Goal: Obtain resource: Download file/media

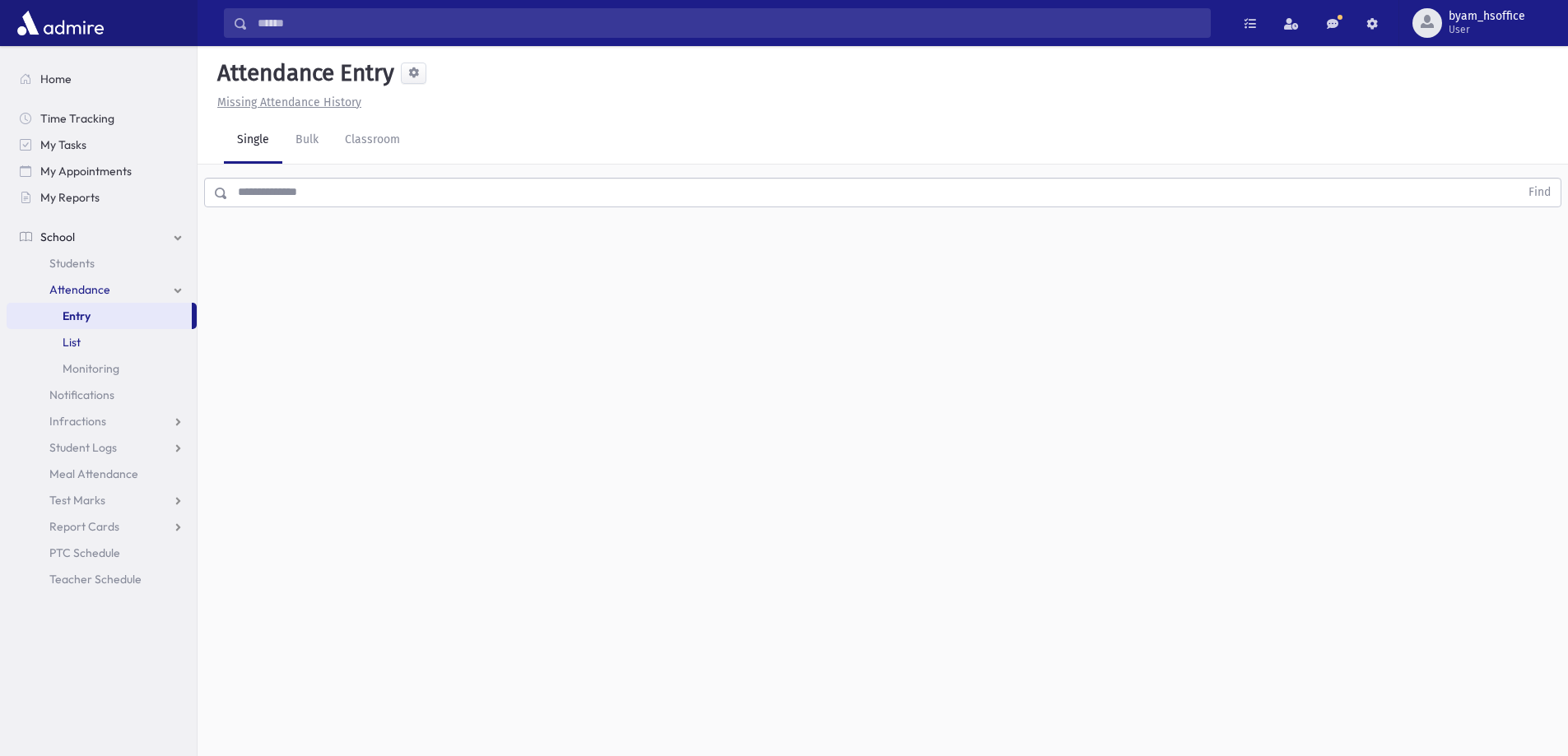
click at [104, 343] on link "List" at bounding box center [101, 341] width 190 height 26
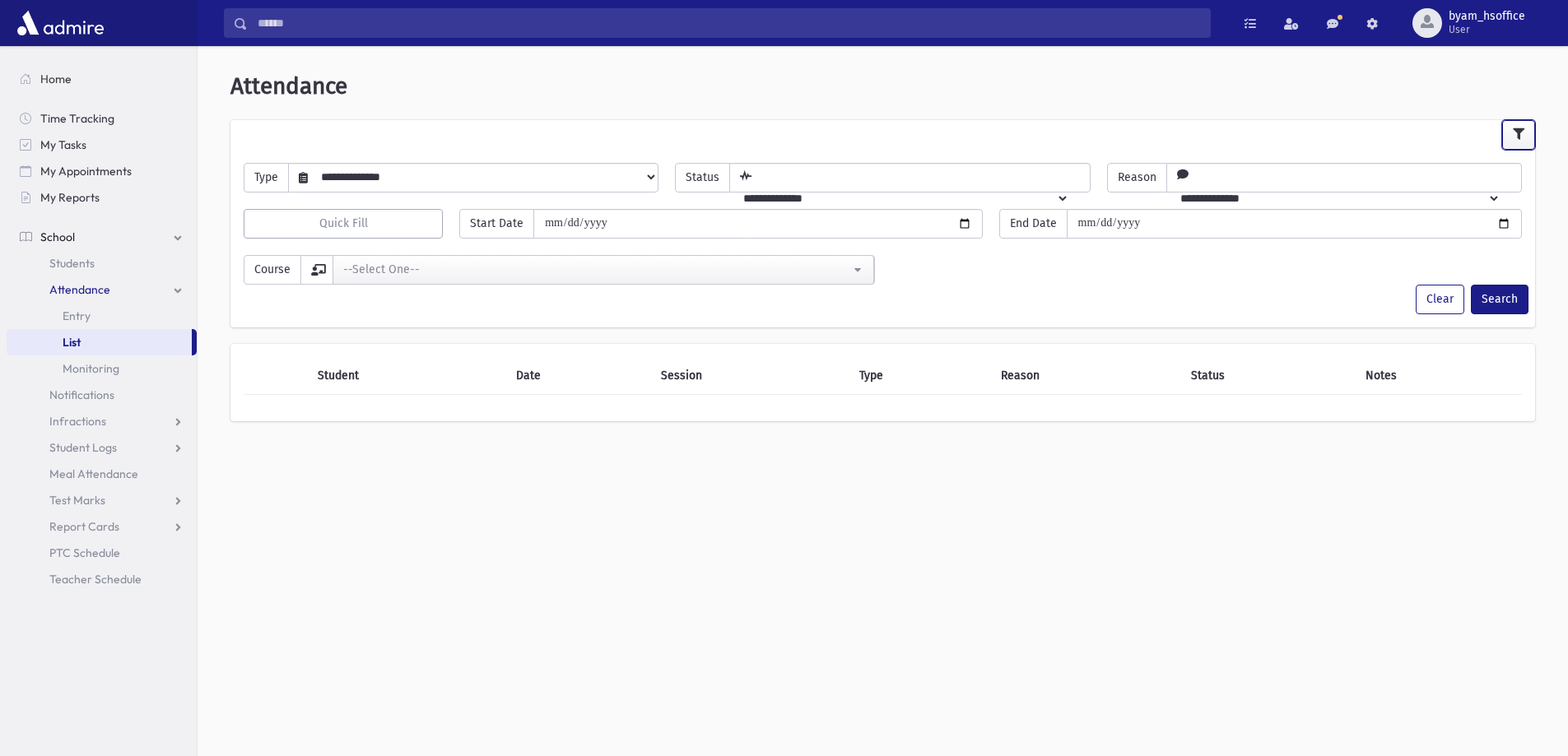
click at [1507, 135] on button "button" at bounding box center [1518, 135] width 33 height 30
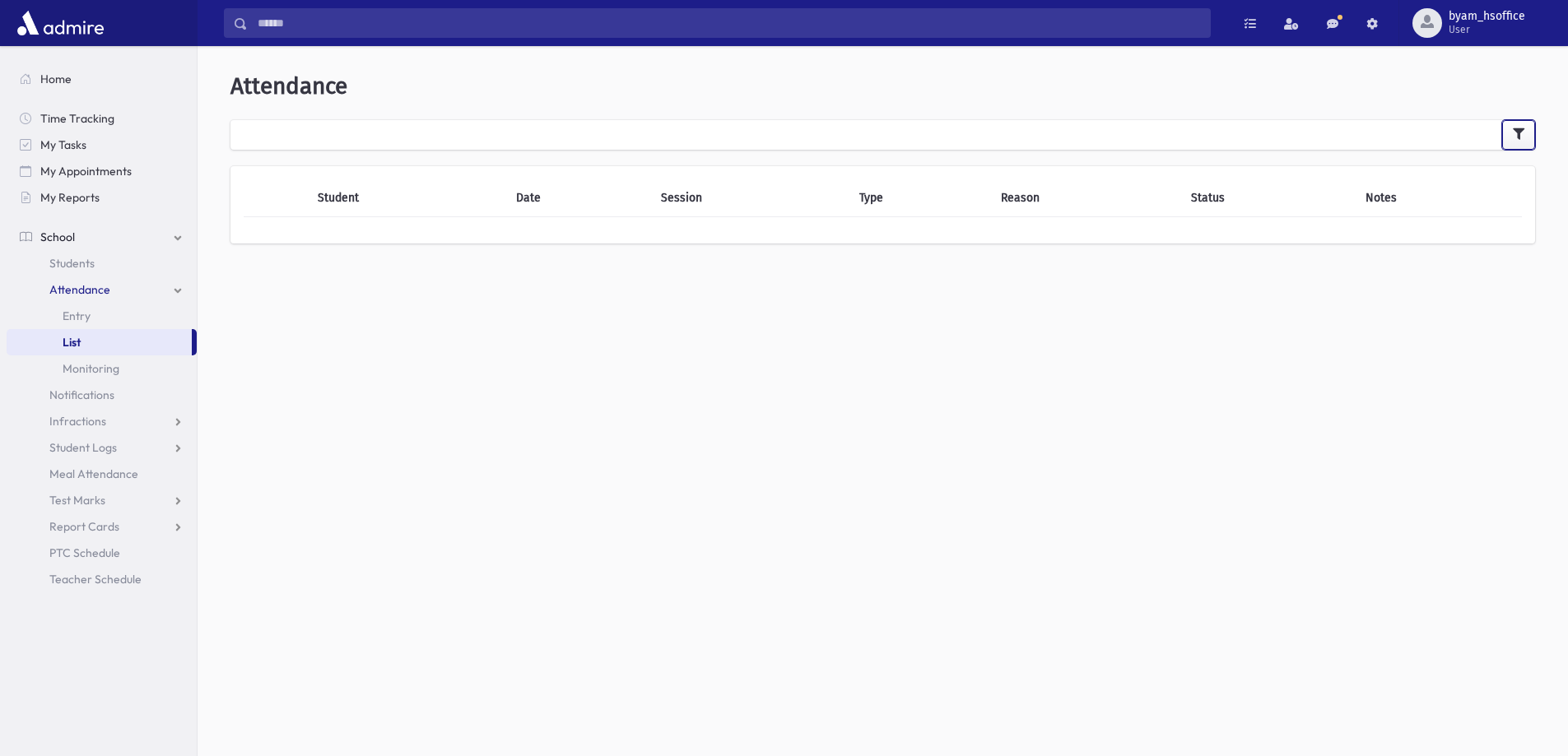
click at [1507, 135] on button "button" at bounding box center [1518, 135] width 33 height 30
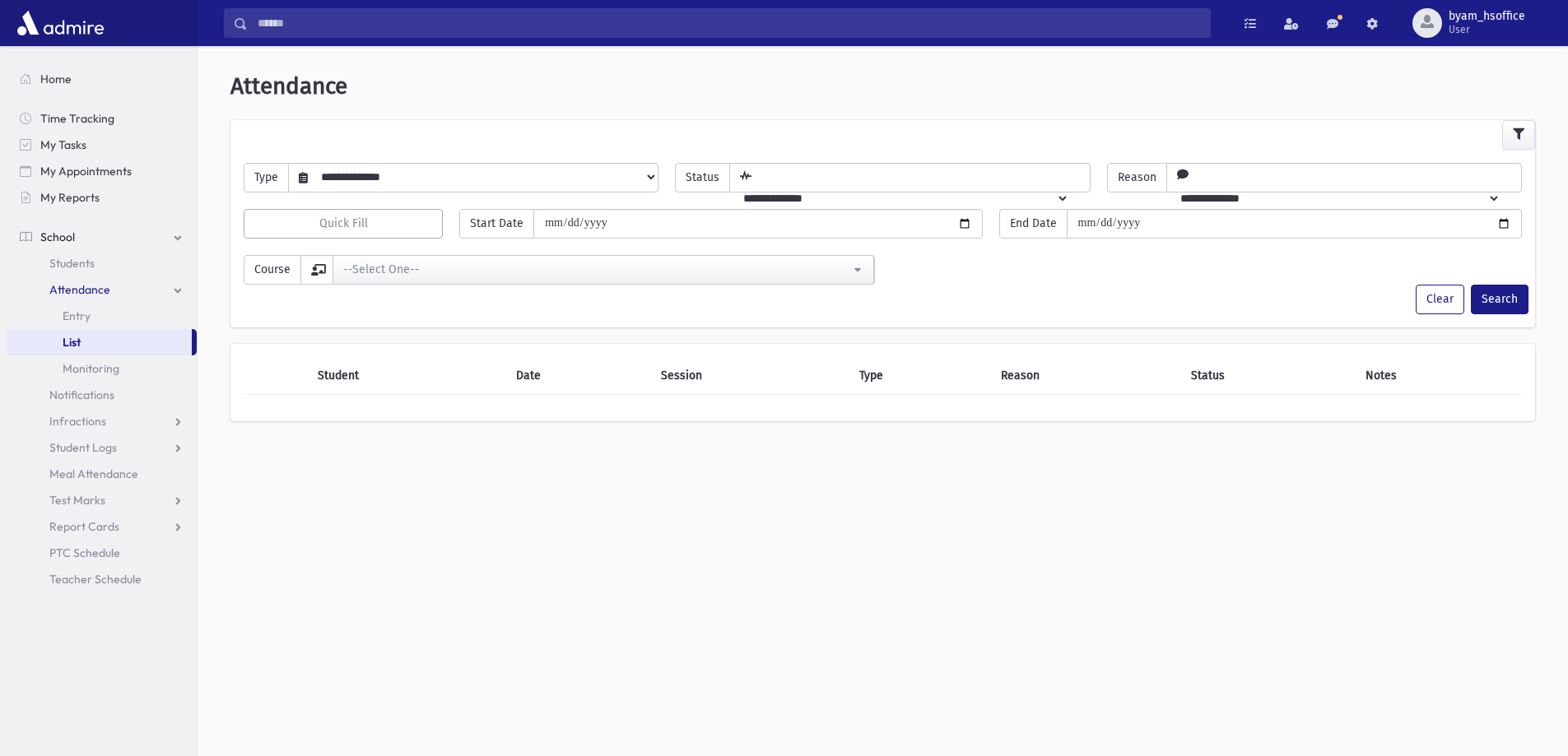
click at [427, 166] on select "**********" at bounding box center [483, 176] width 350 height 28
click at [106, 259] on link "Students" at bounding box center [101, 263] width 190 height 26
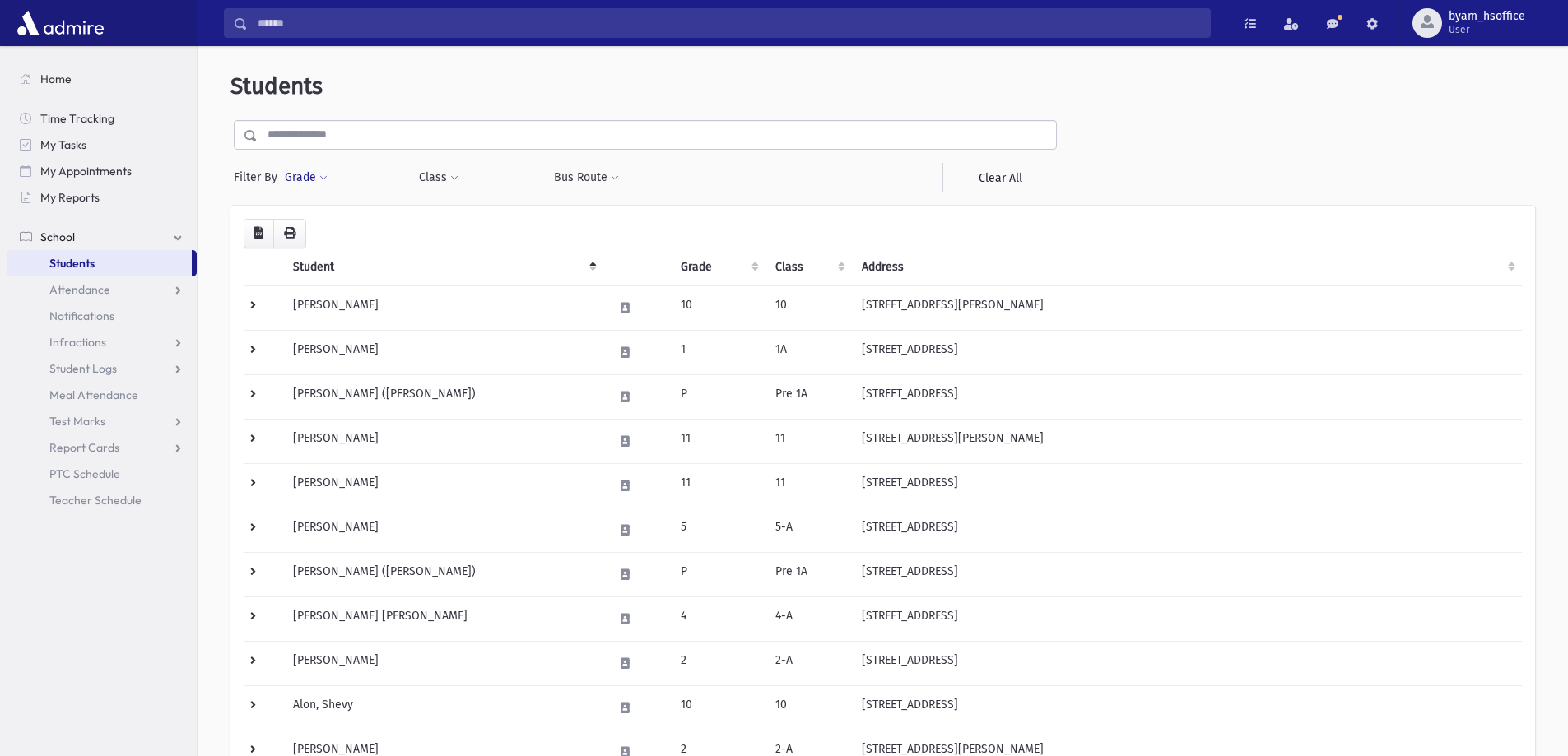
click at [289, 178] on button "Grade" at bounding box center [305, 177] width 44 height 30
click at [331, 217] on ul at bounding box center [380, 223] width 171 height 24
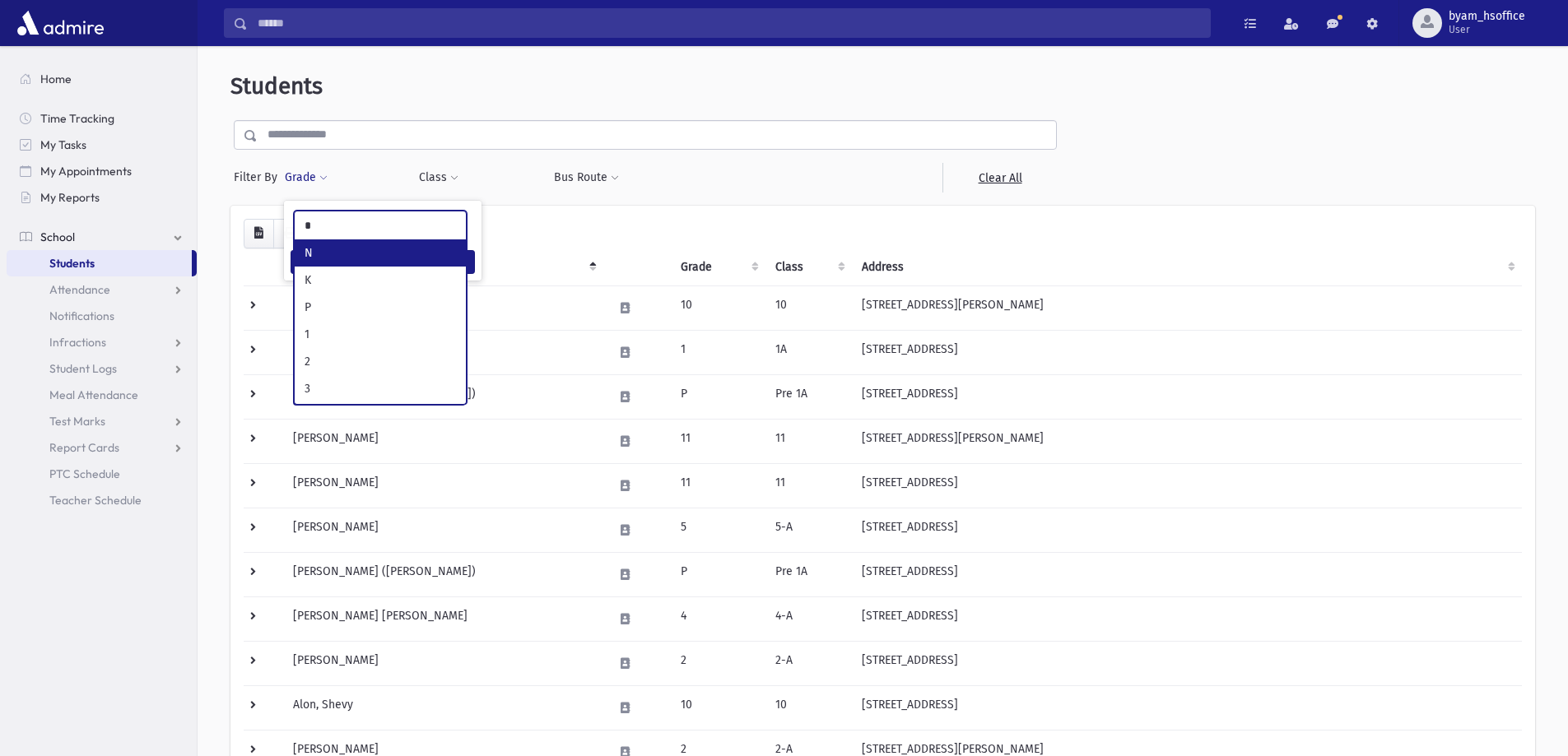
type input "*"
select select "**"
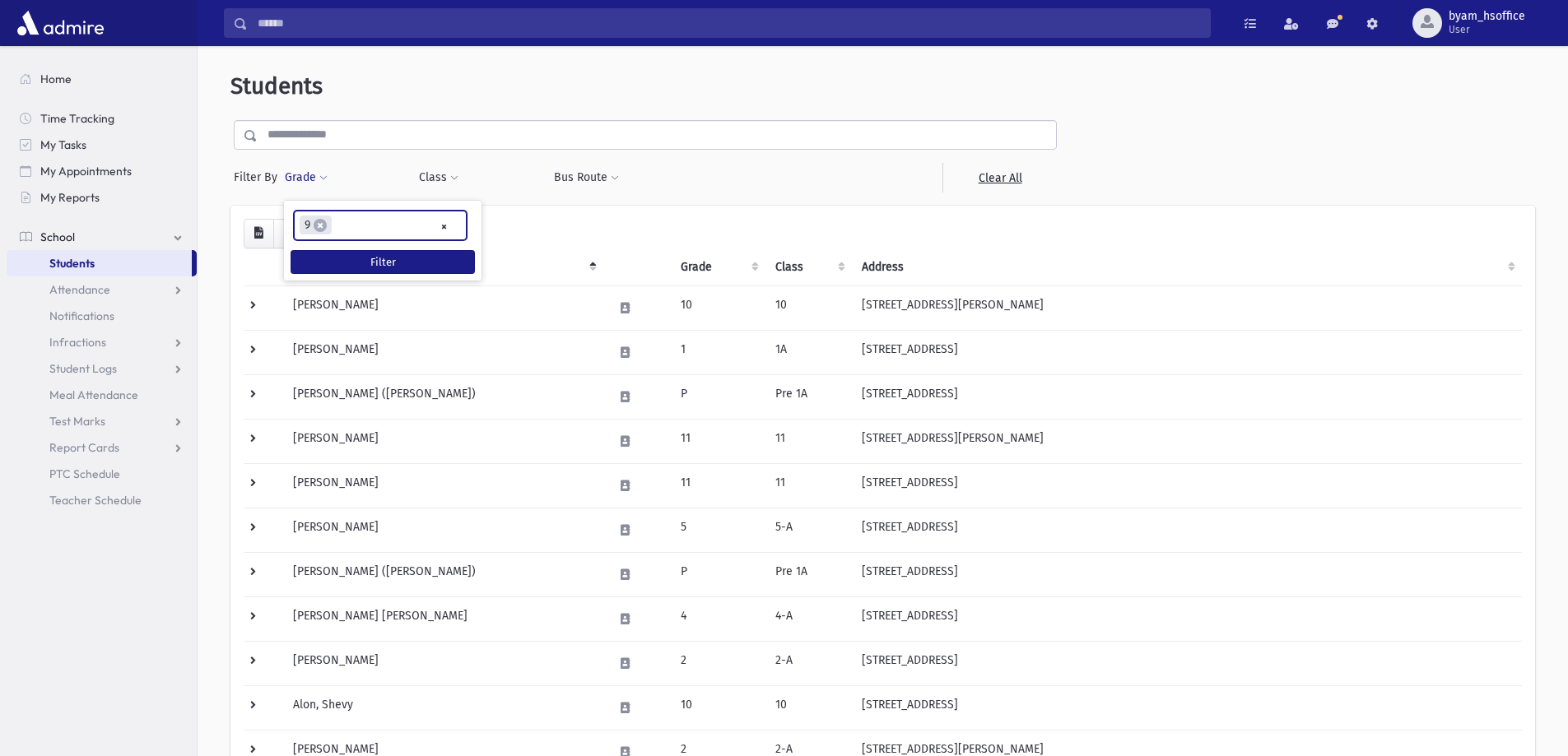
scroll to position [178, 0]
type input "**"
type input "*"
type input "**"
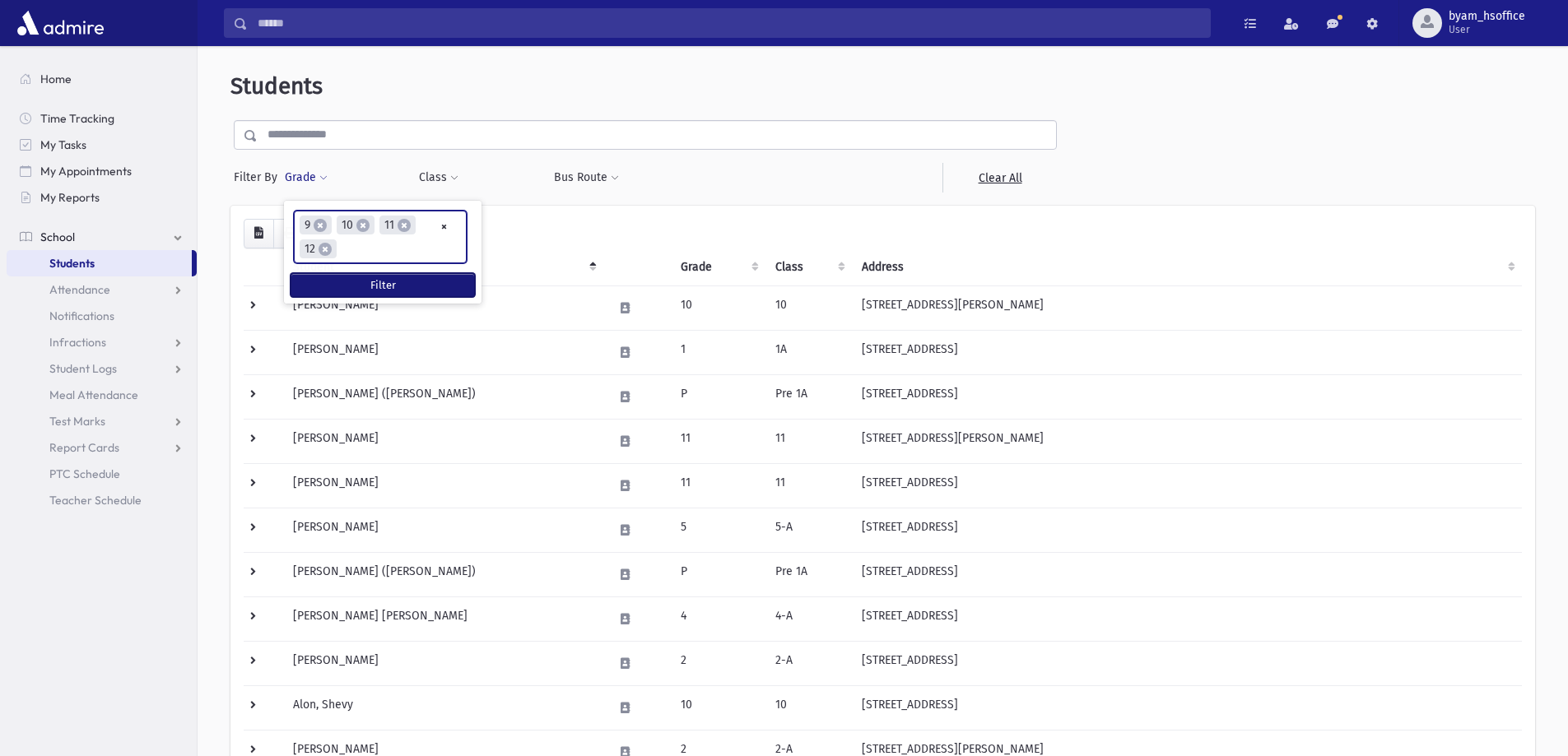
click at [361, 285] on button "Filter" at bounding box center [383, 285] width 184 height 23
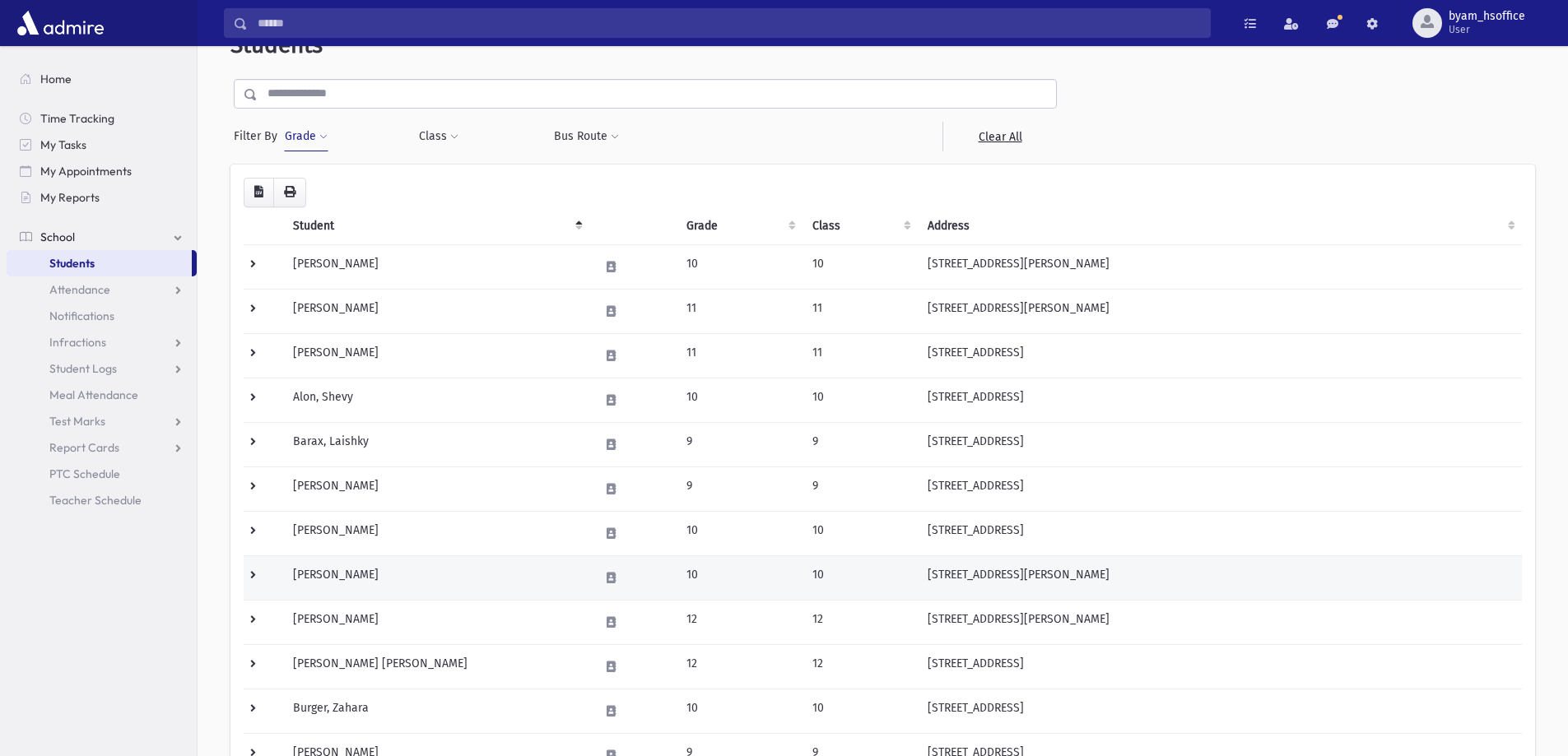
scroll to position [82, 0]
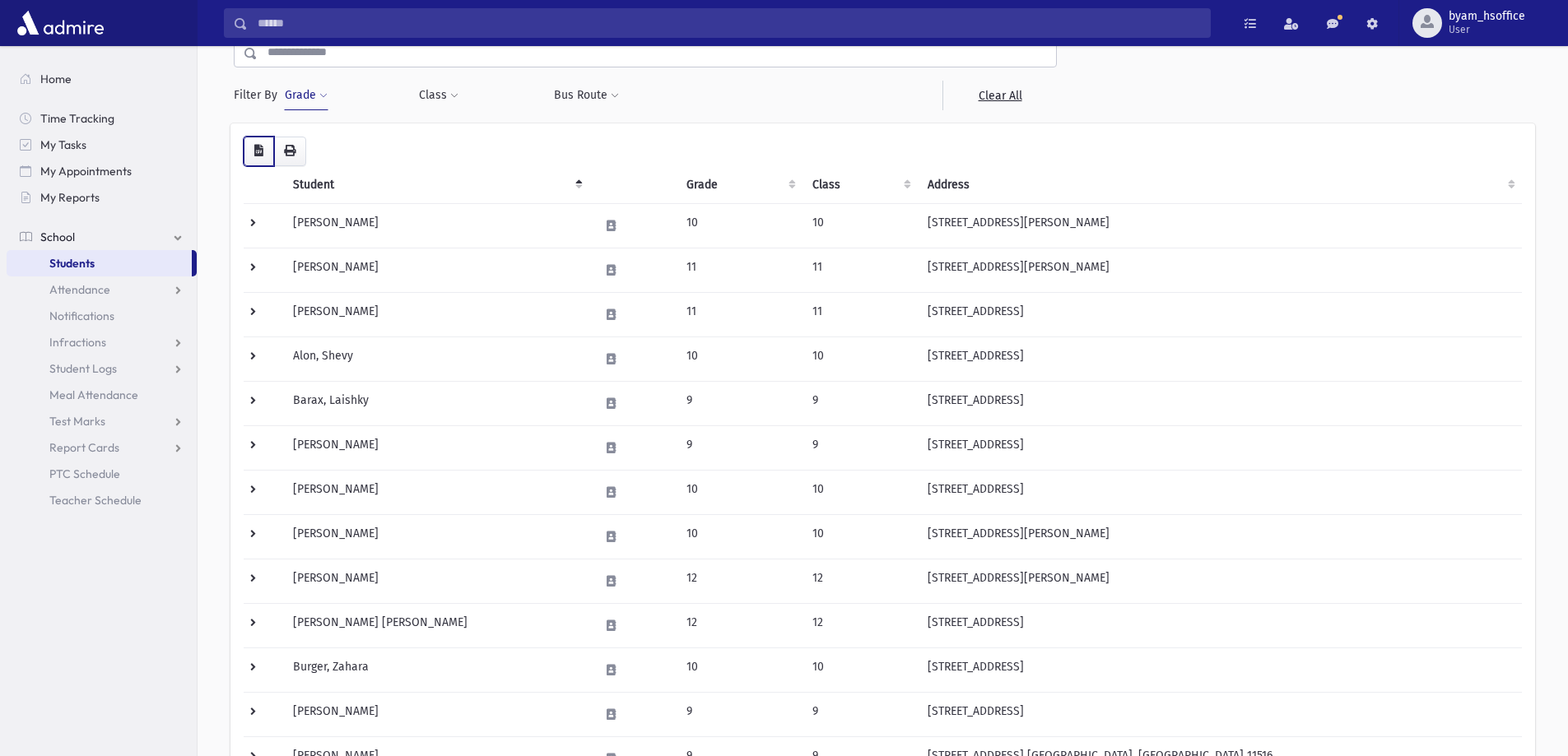
click at [265, 156] on button "button" at bounding box center [259, 151] width 31 height 30
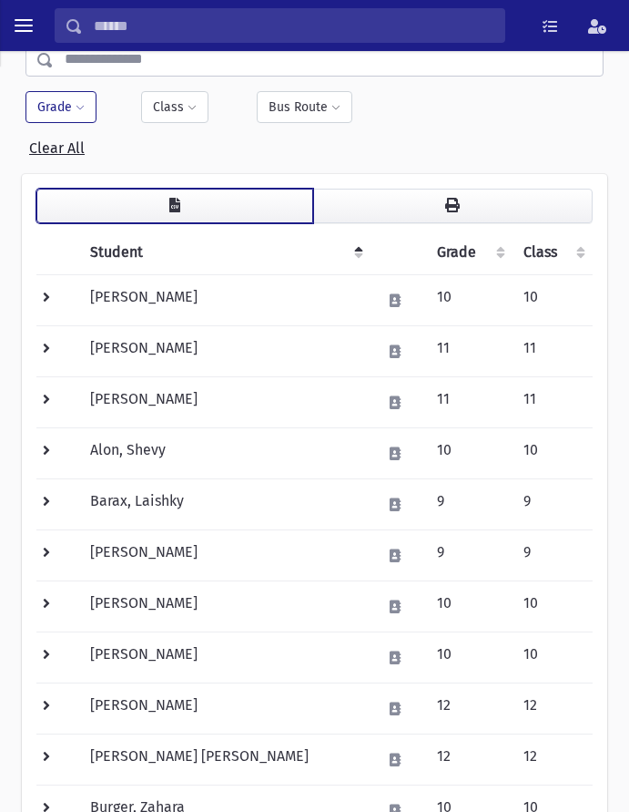
click at [201, 209] on button "button" at bounding box center [174, 206] width 277 height 35
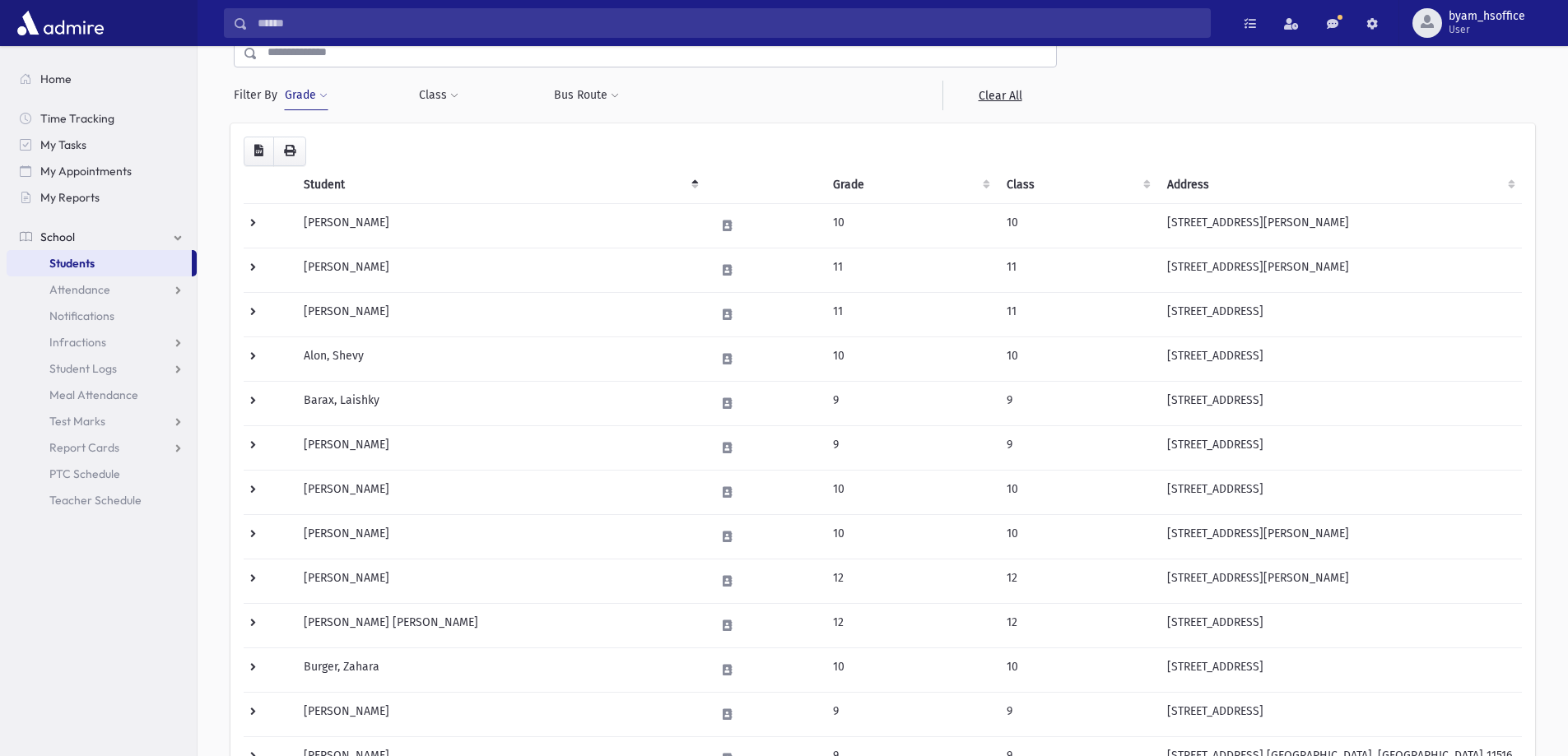
click at [303, 93] on button "Grade" at bounding box center [305, 95] width 44 height 30
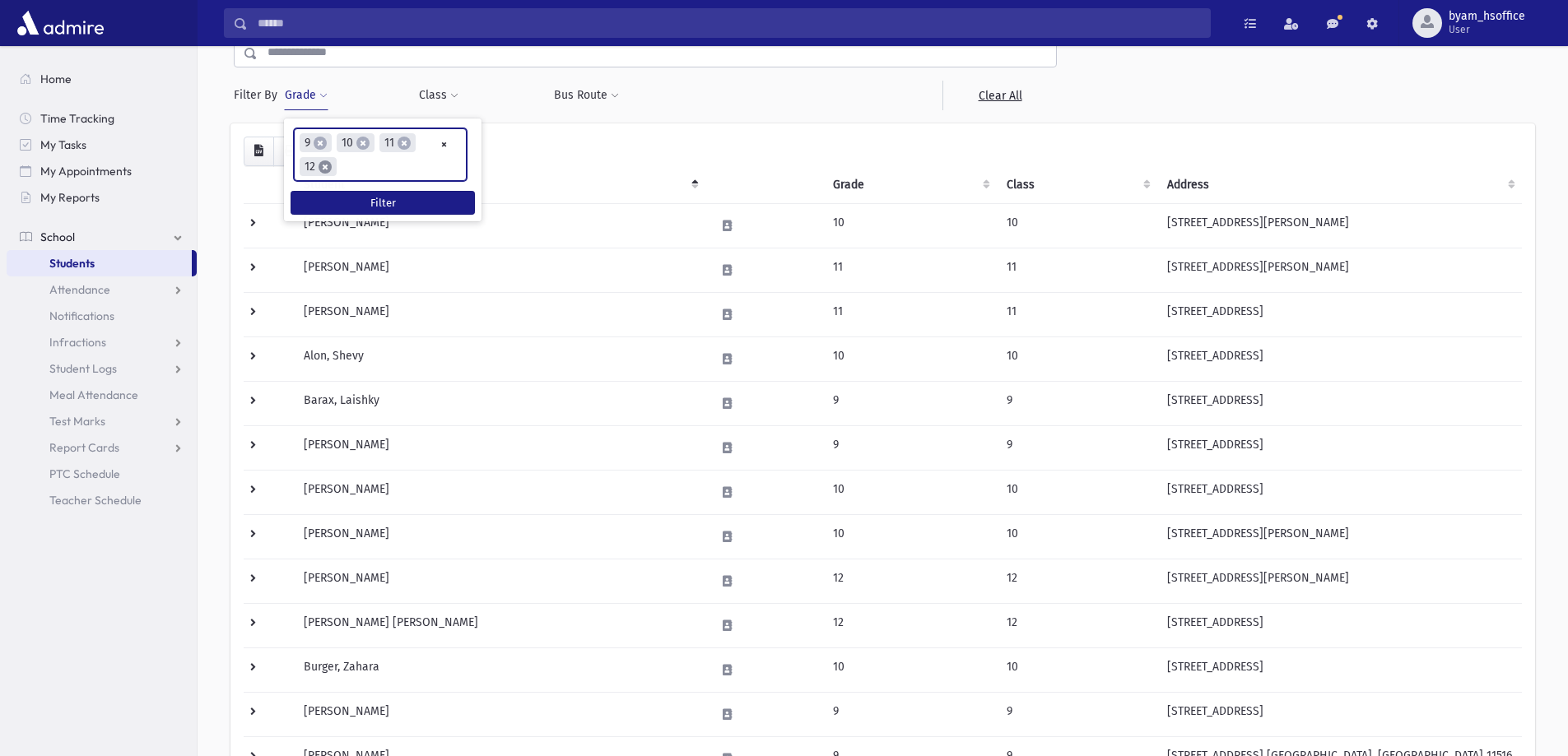
click at [328, 169] on span "×" at bounding box center [324, 167] width 14 height 14
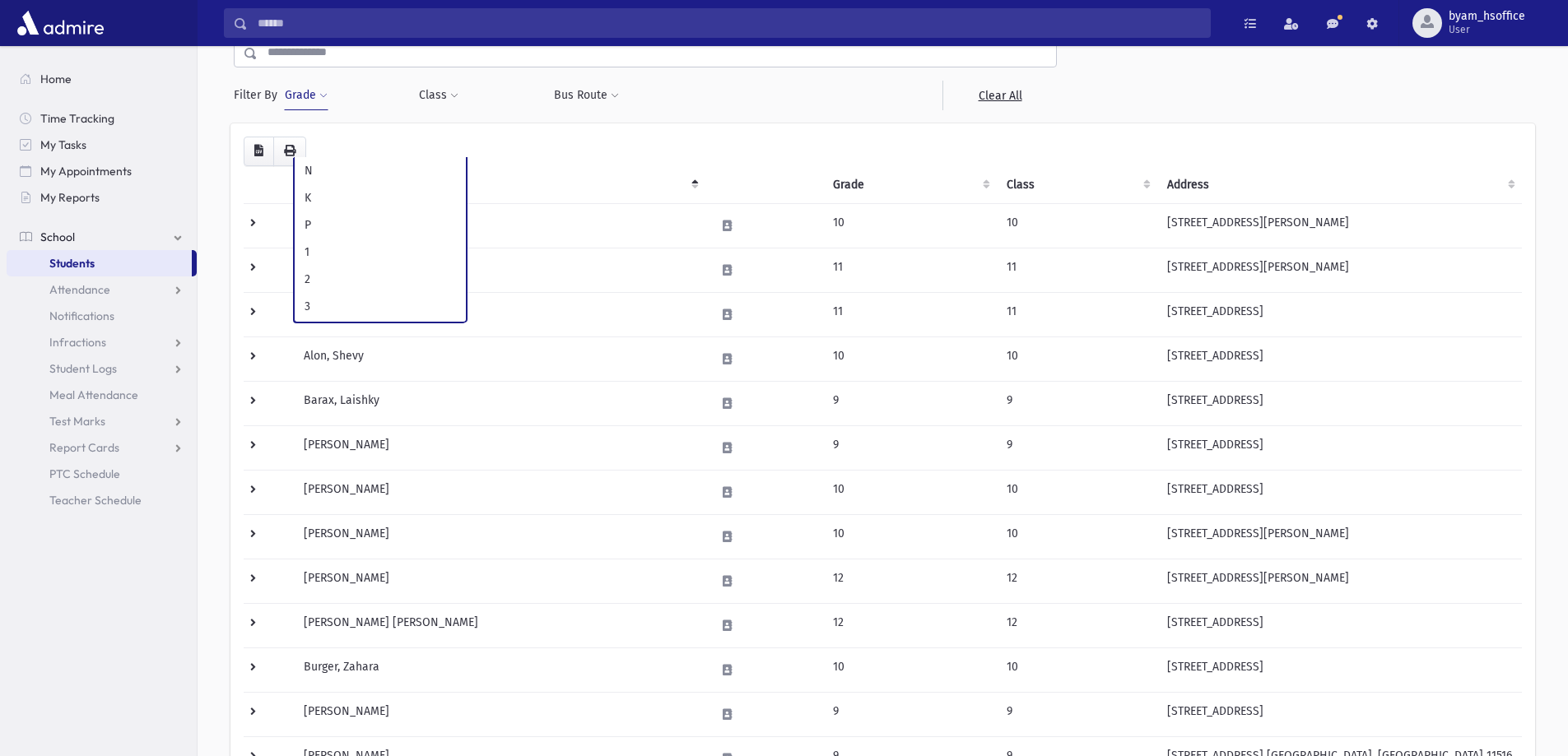
scroll to position [270, 0]
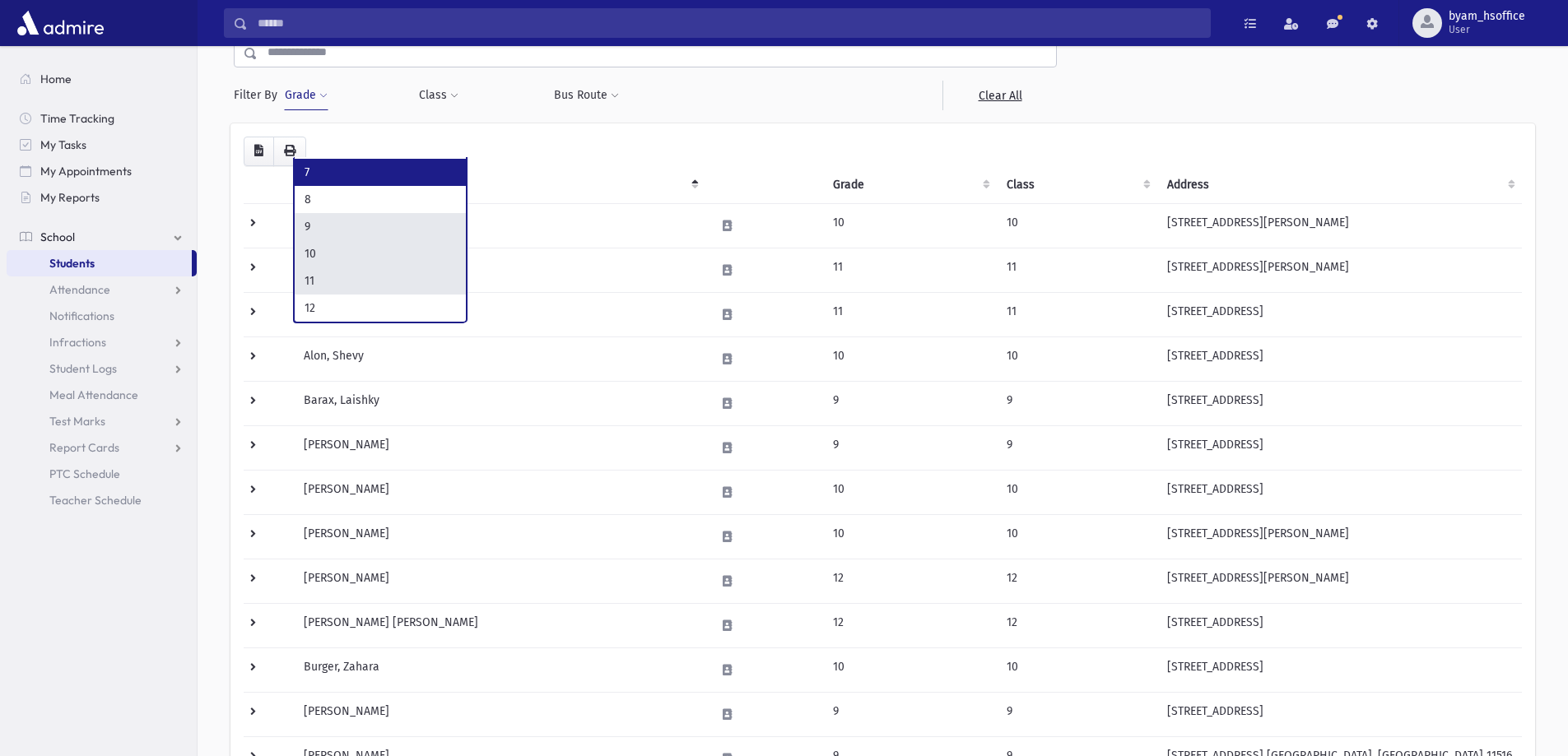
click at [307, 98] on button "Grade" at bounding box center [305, 95] width 44 height 30
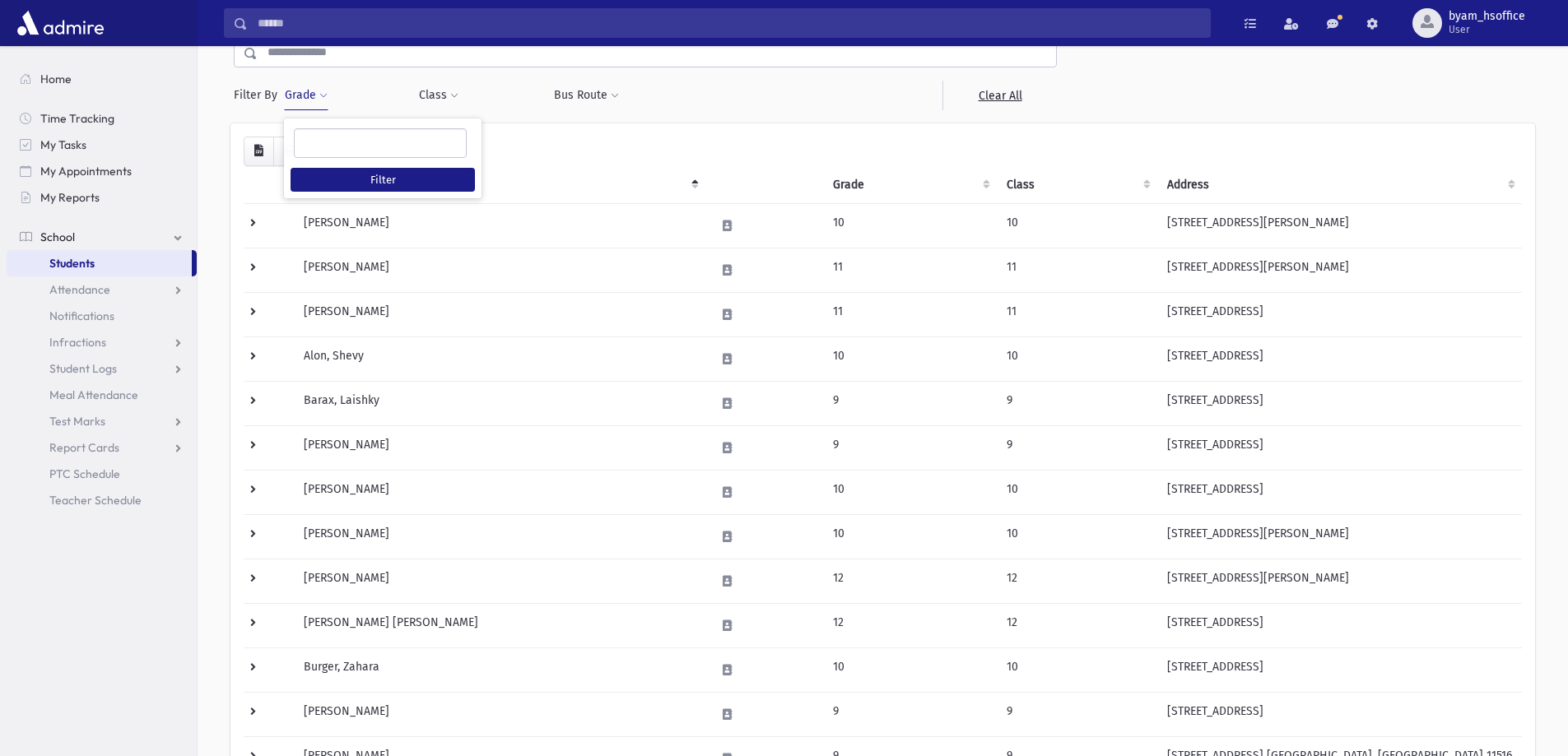
click at [352, 133] on ul at bounding box center [380, 141] width 171 height 24
type input "*"
select select "**"
click at [337, 185] on button "Filter" at bounding box center [383, 180] width 184 height 23
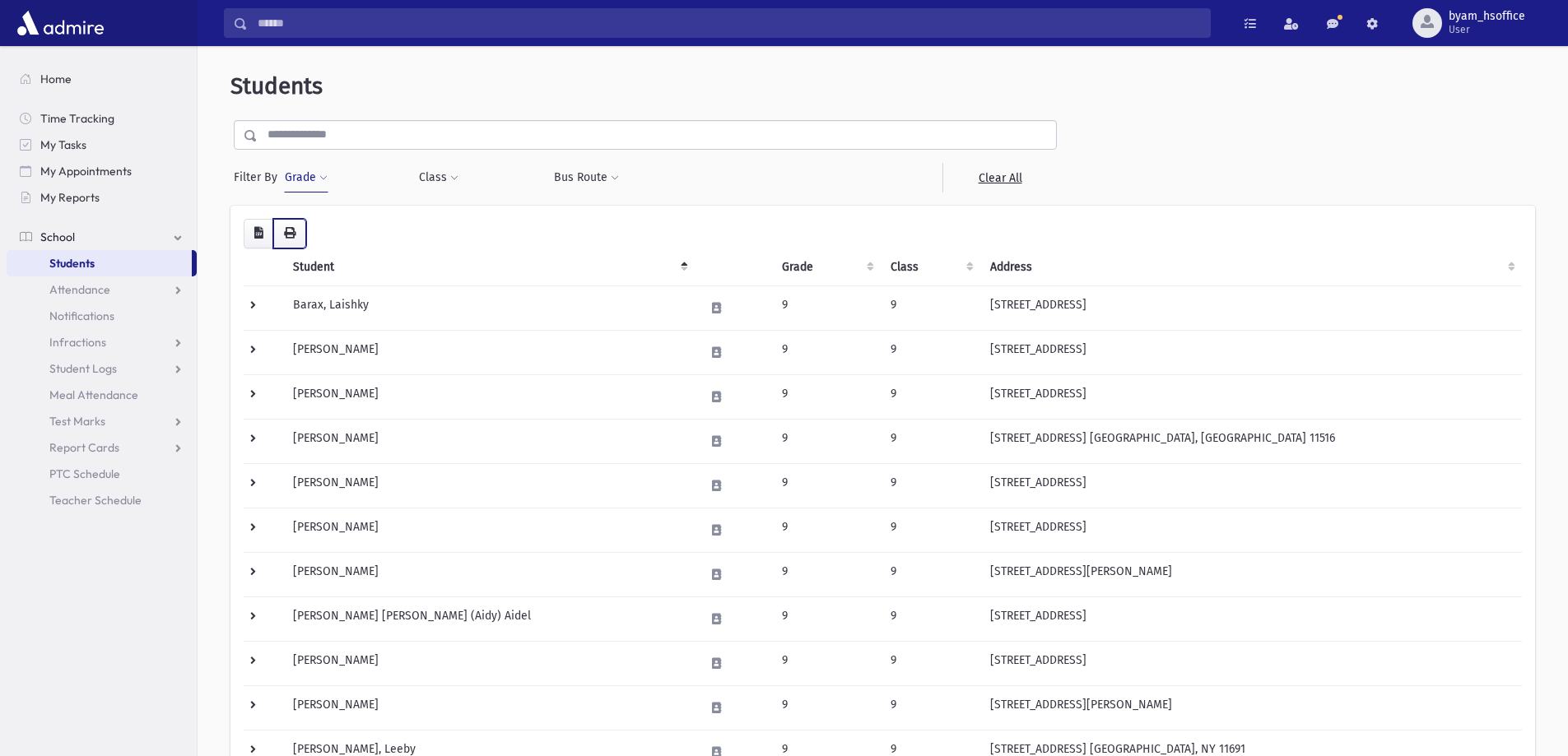
click at [286, 243] on button "button" at bounding box center [289, 233] width 33 height 30
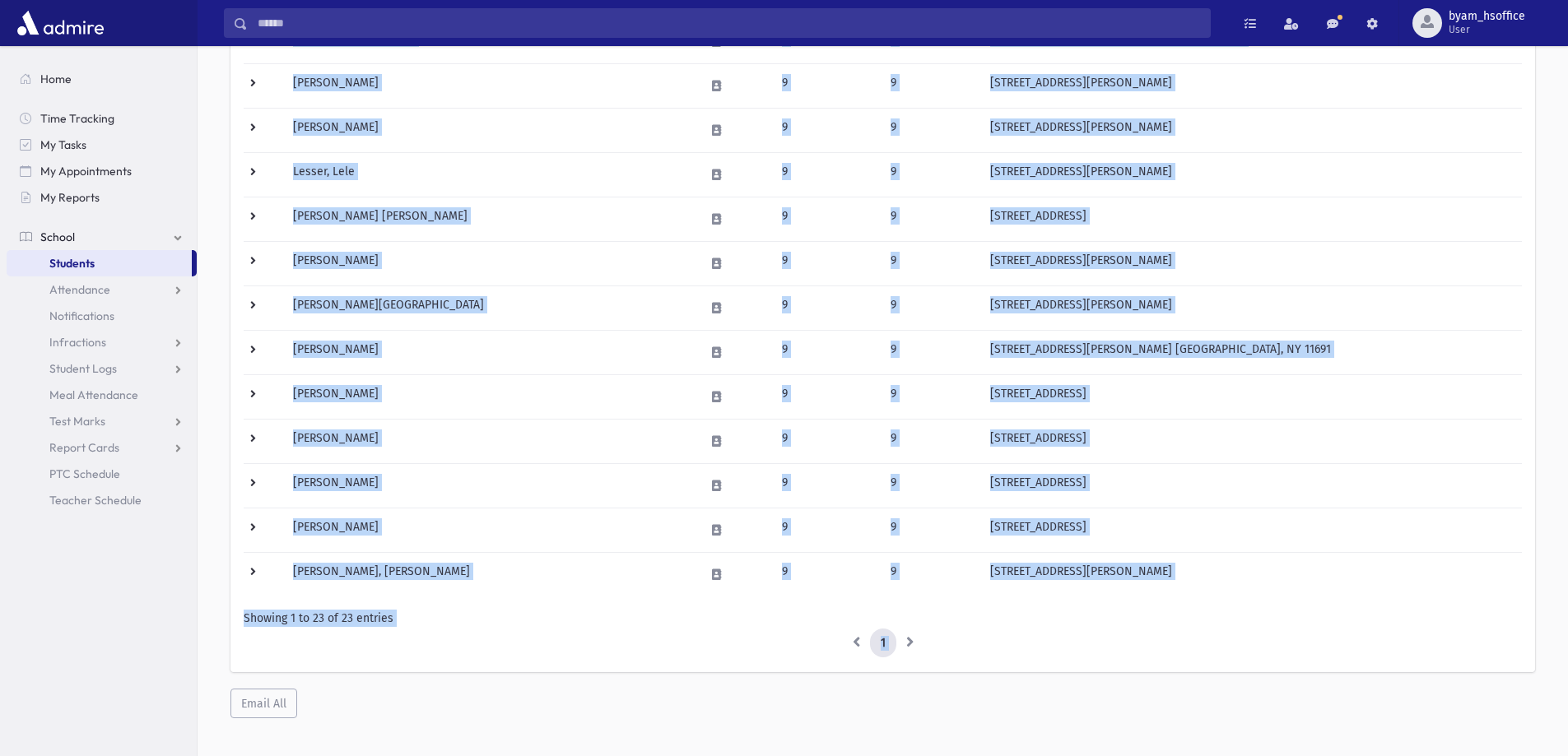
scroll to position [730, 0]
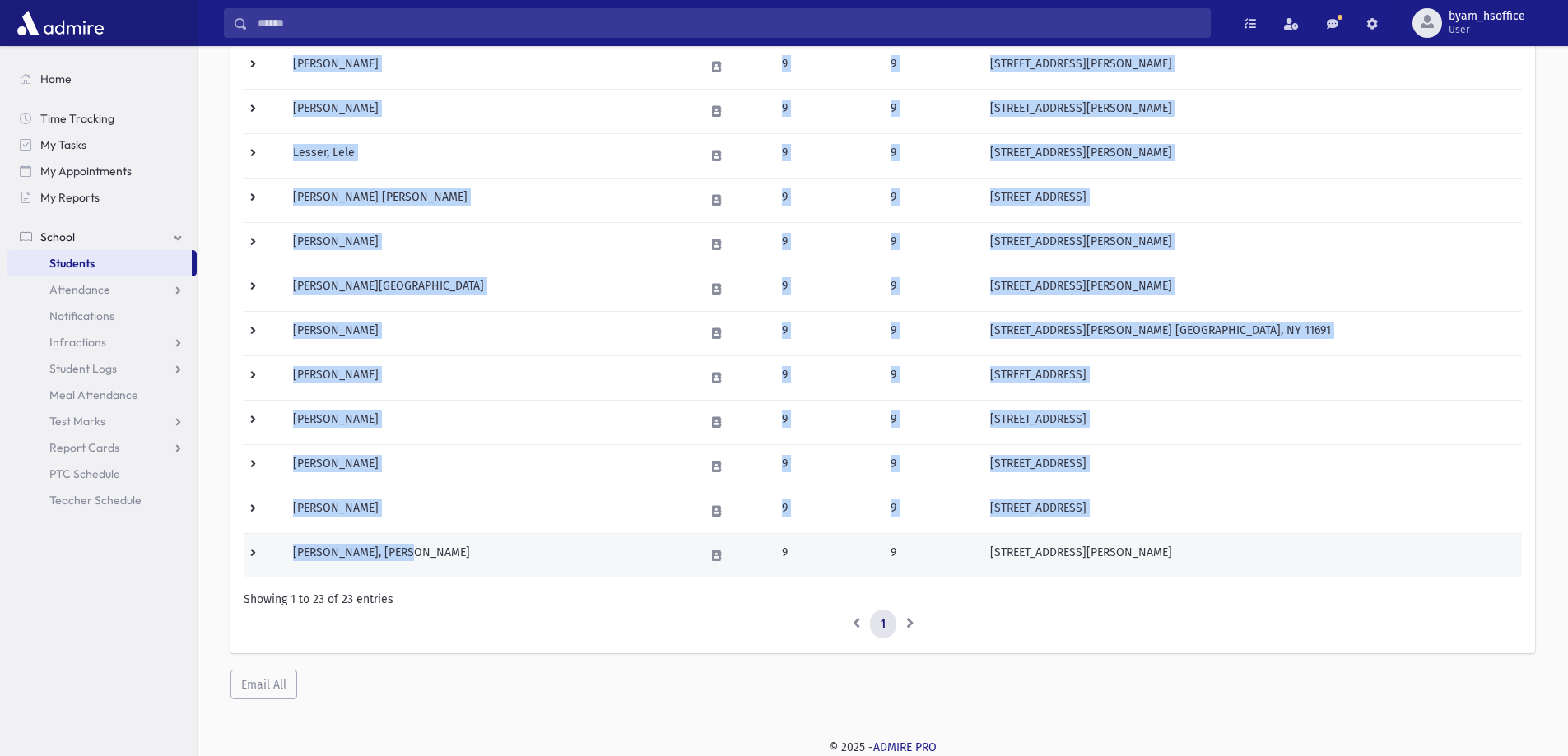
drag, startPoint x: 286, startPoint y: 297, endPoint x: 630, endPoint y: 563, distance: 434.8
click at [630, 563] on tbody "Barax, Laishky 9 9 [STREET_ADDRESS] HOME: [PHONE_NUMBER] | HIS CELL: [PHONE_NUM…" at bounding box center [883, 66] width 1278 height 1022
copy tbody "Lorem, Ipsumdo 1 9 636 Sitamet Conse Adipisci, EL 96903 SEDD: (520) 620-3467 | …"
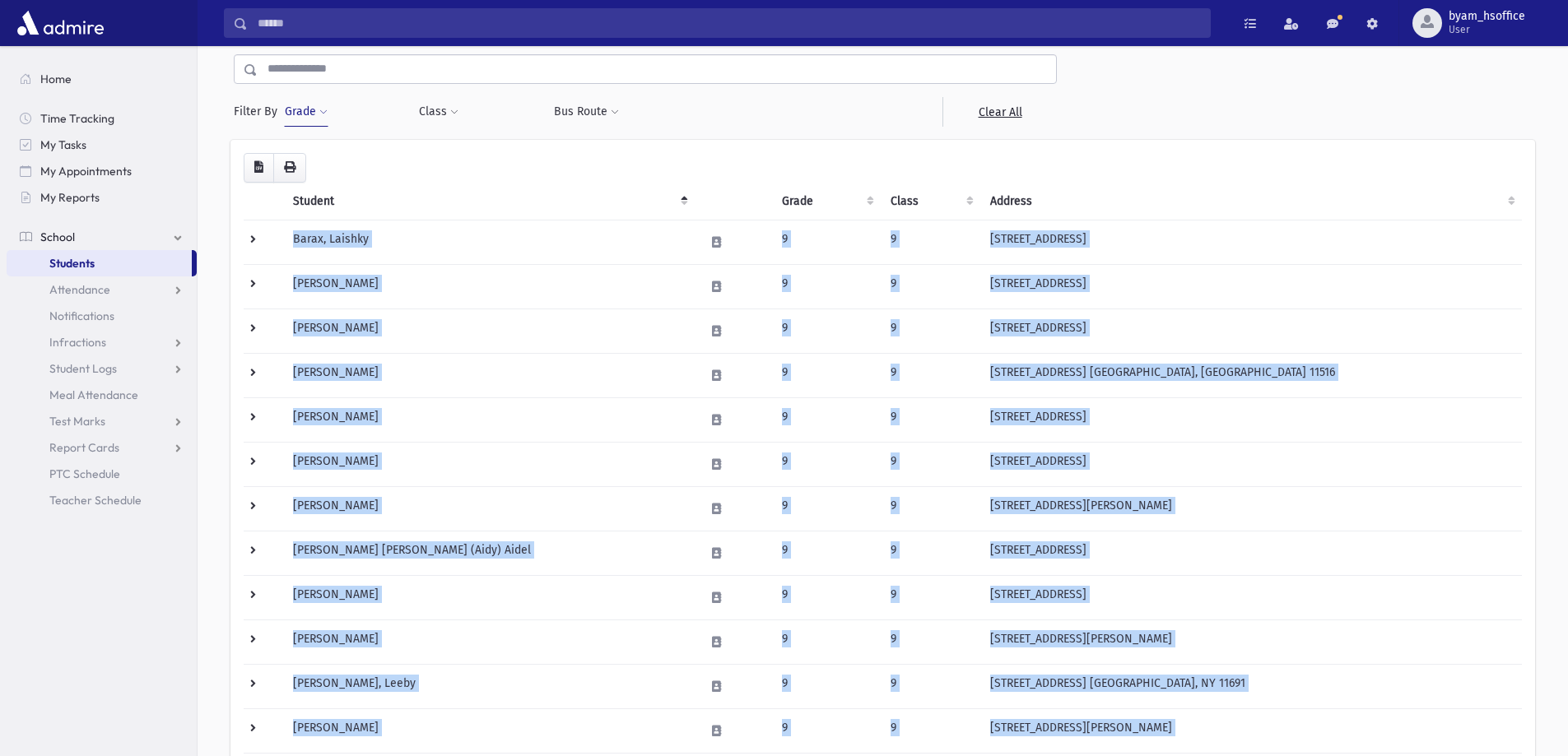
scroll to position [0, 0]
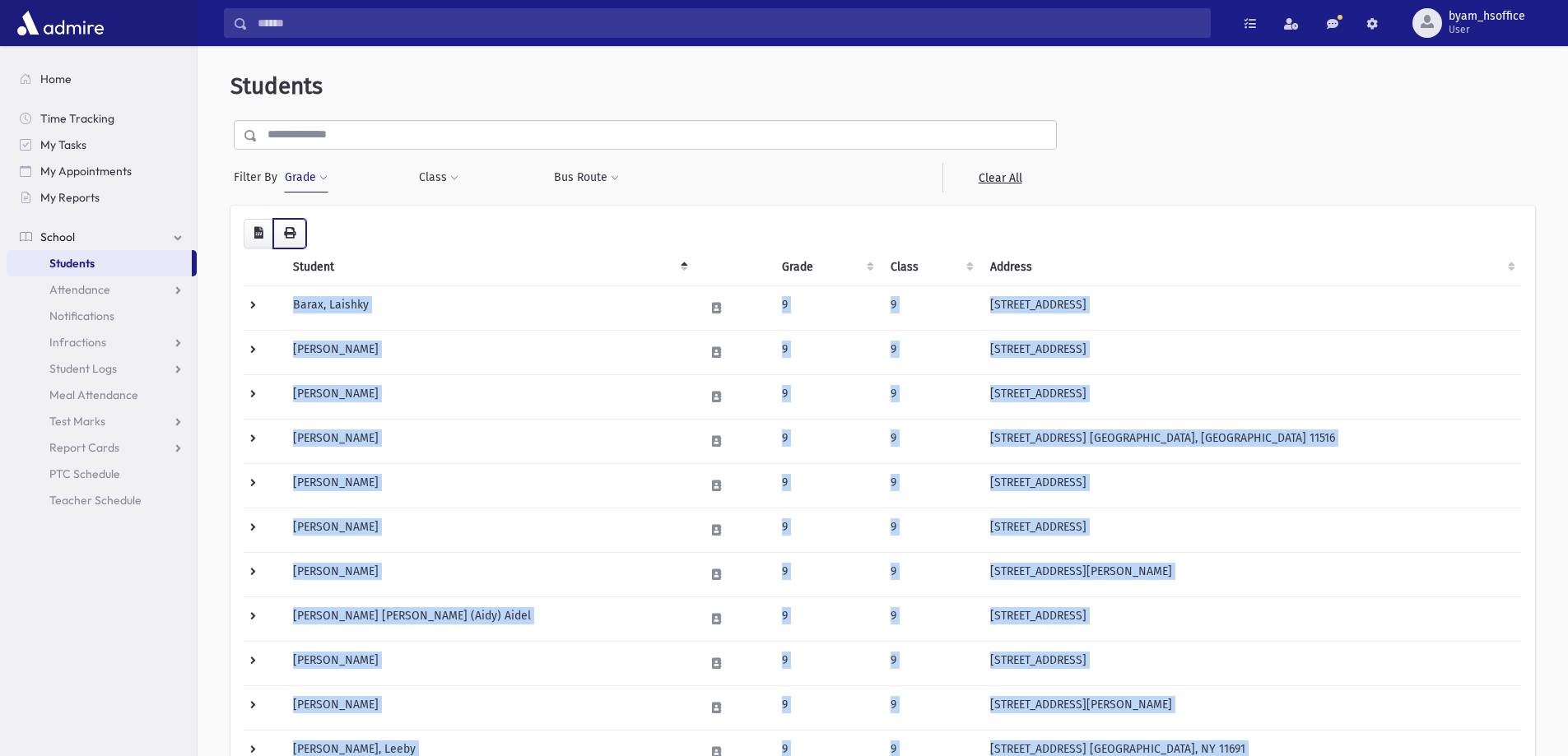
click at [282, 237] on button "button" at bounding box center [289, 233] width 33 height 30
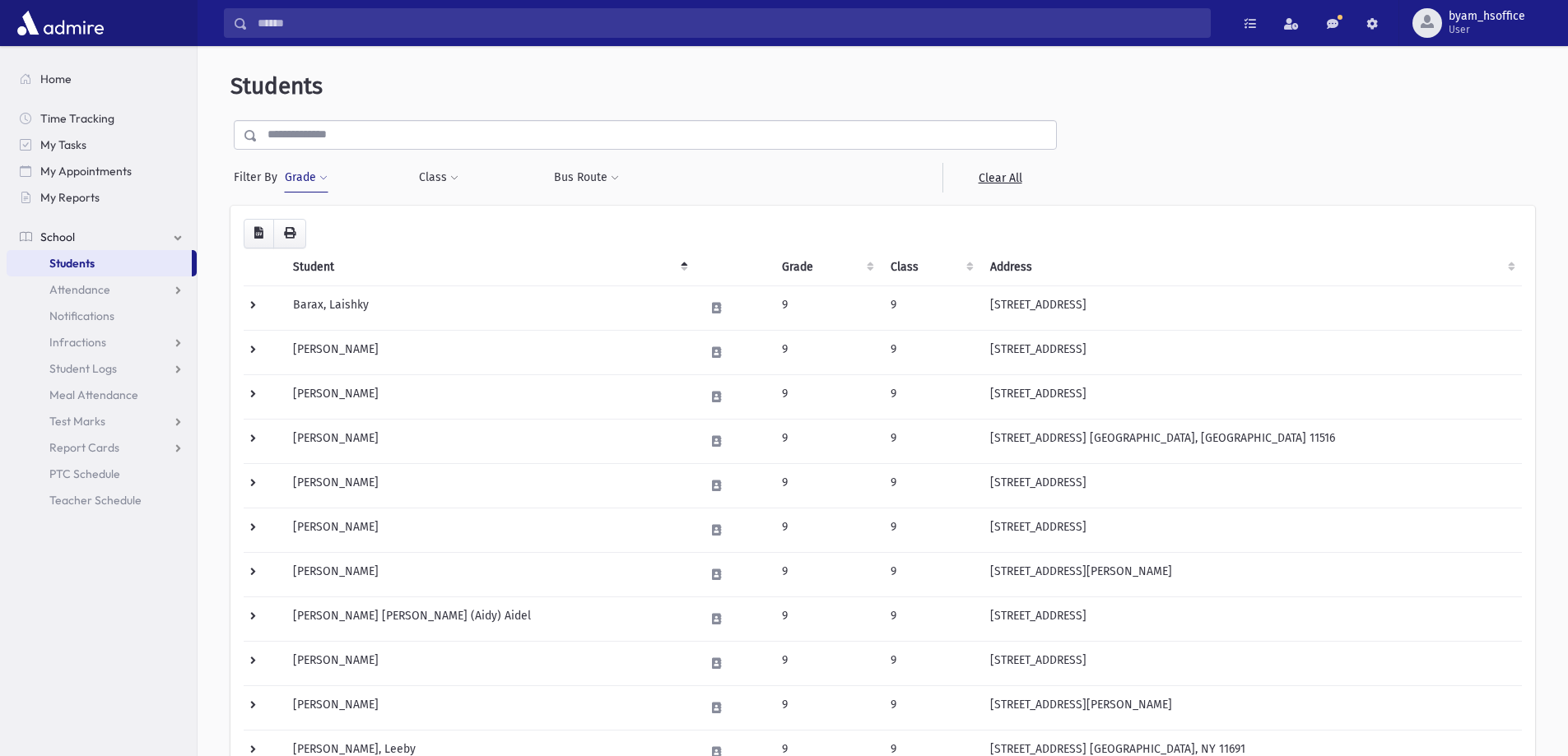
click at [322, 184] on button "Grade" at bounding box center [305, 177] width 44 height 30
click at [327, 223] on li "× 9" at bounding box center [316, 225] width 33 height 19
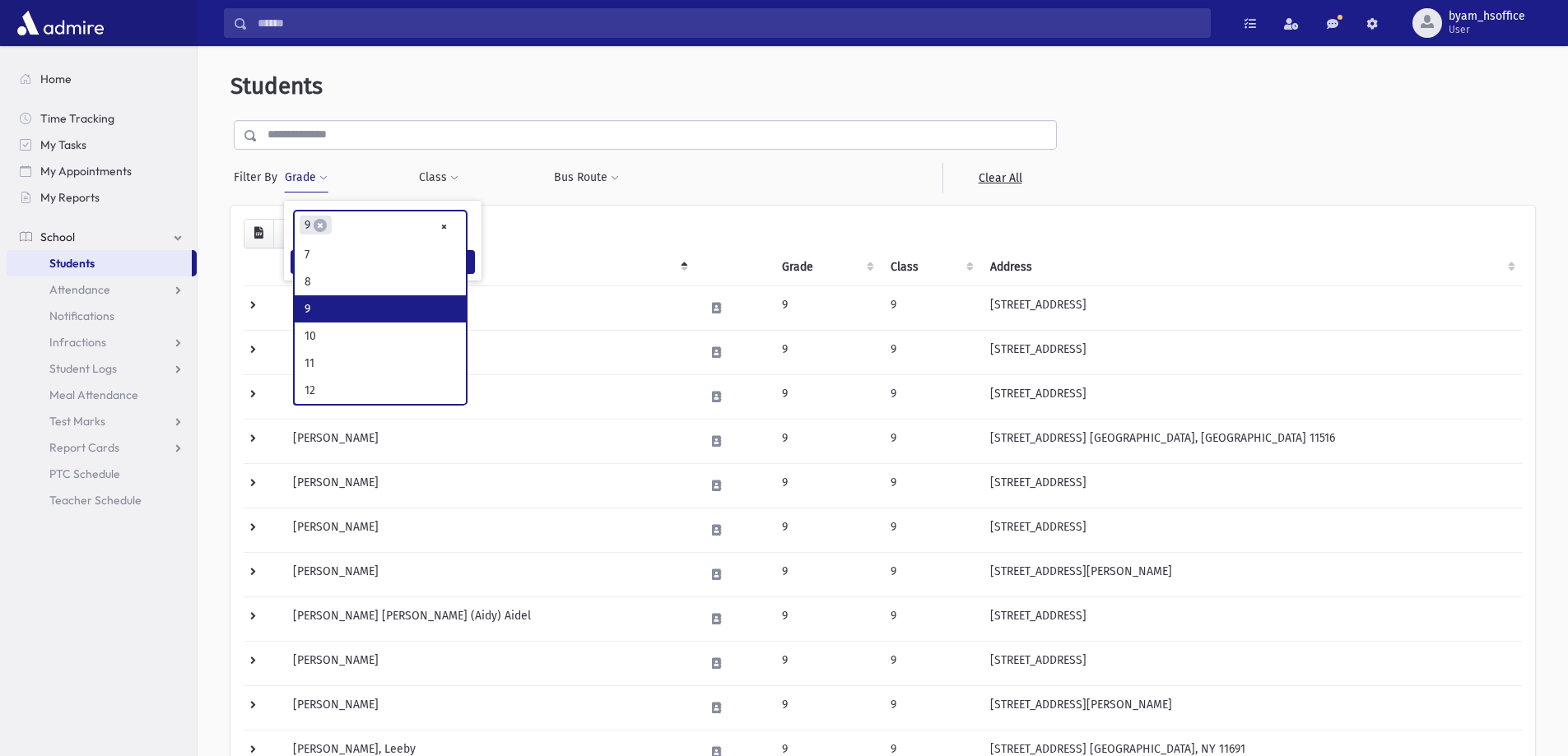
click at [324, 227] on span "×" at bounding box center [320, 225] width 14 height 14
select select
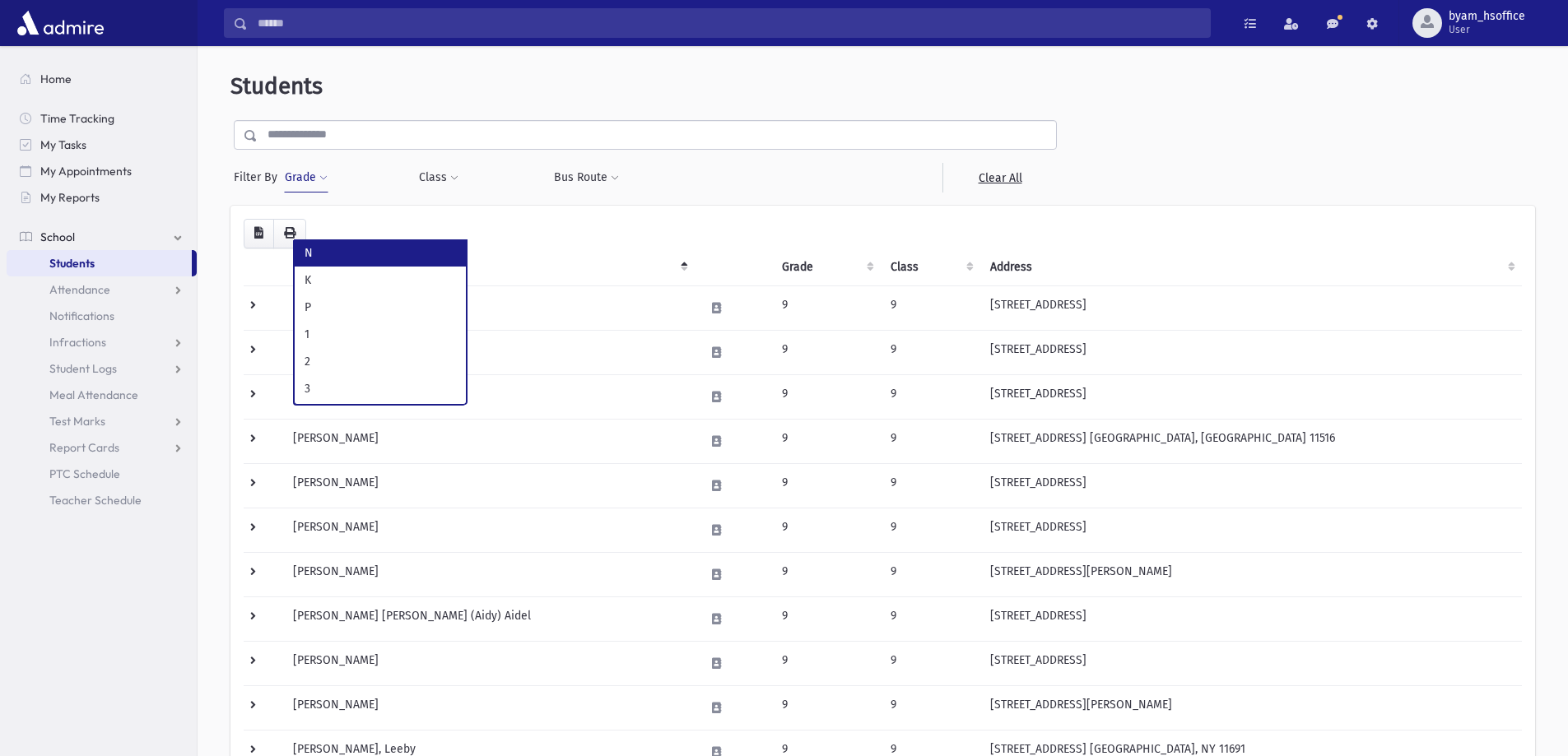
click at [301, 171] on button "Grade" at bounding box center [305, 177] width 44 height 30
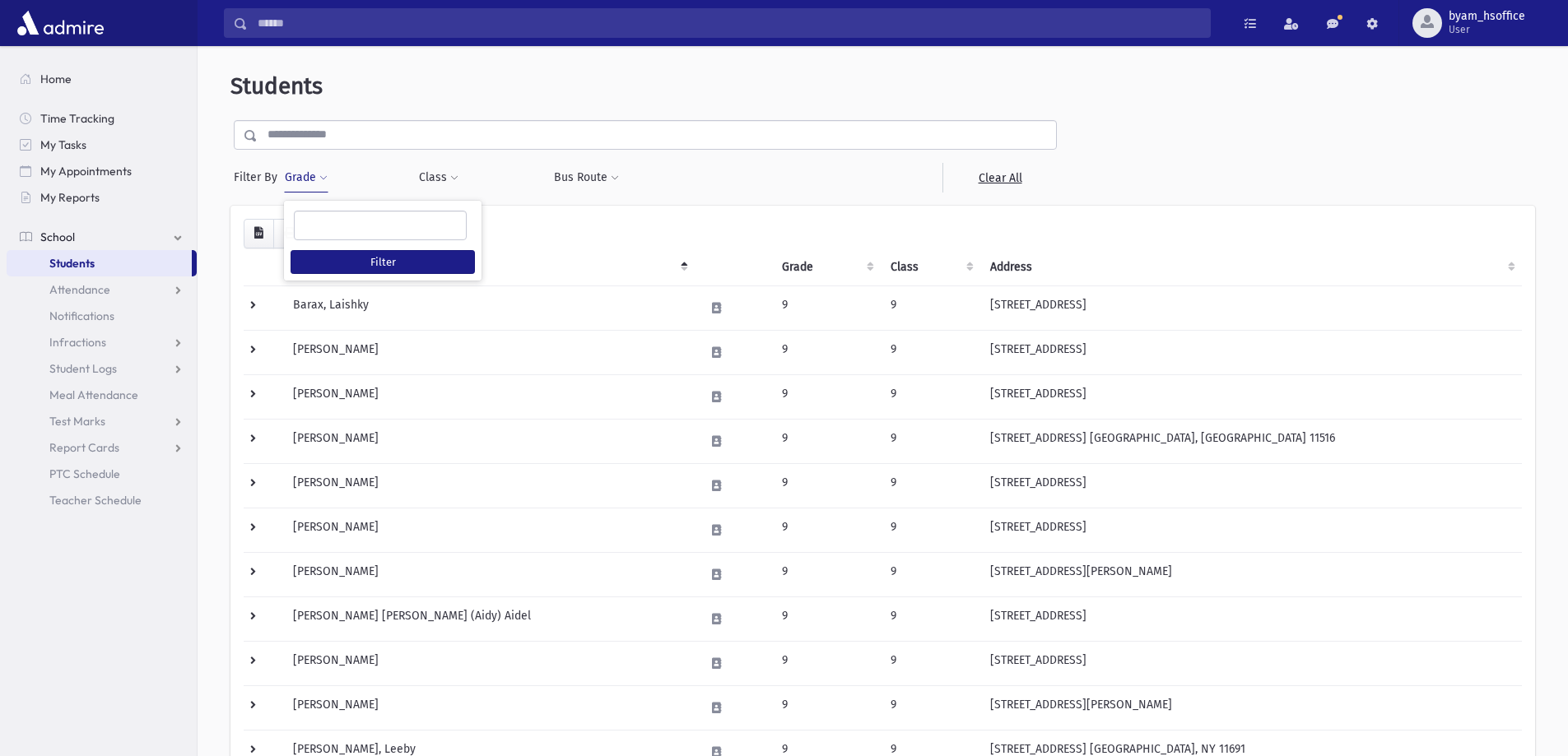
click at [324, 222] on ul at bounding box center [380, 223] width 171 height 24
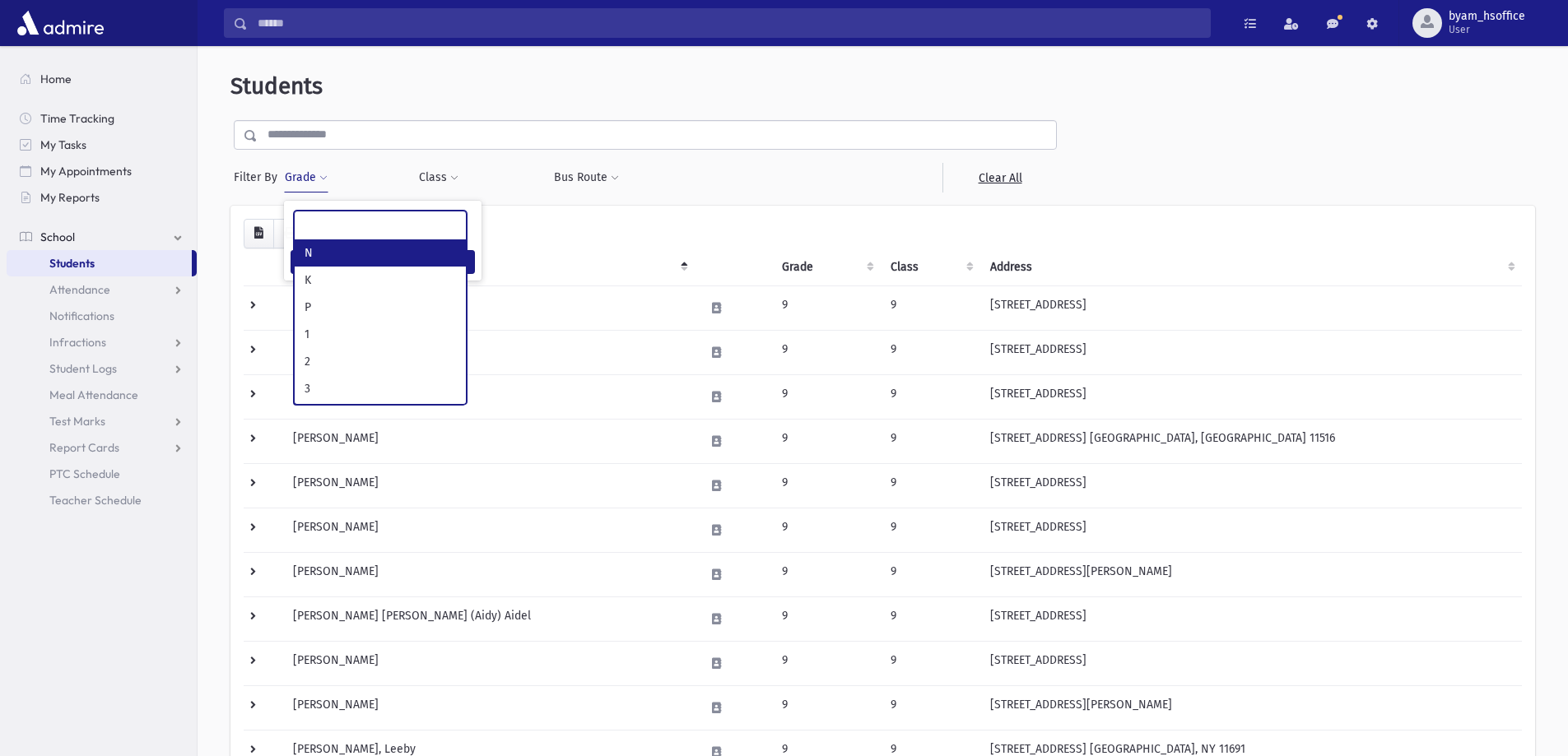
type input "*"
type input "**"
select select "**"
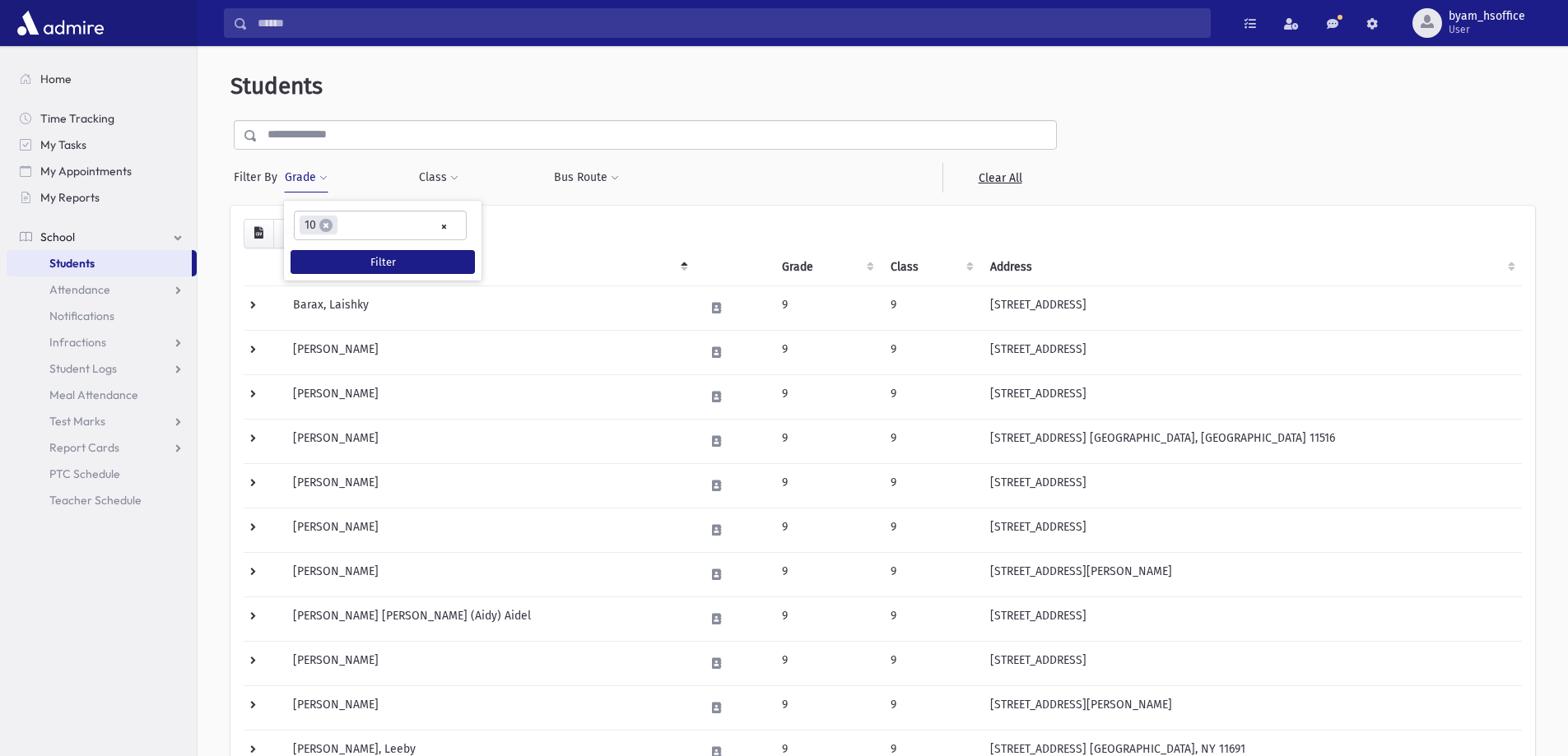
click at [363, 277] on div "* * * * * * * * * ***** * * * ** ** ** × × 10 Filter" at bounding box center [382, 240] width 198 height 79
click at [363, 266] on button "Filter" at bounding box center [383, 262] width 184 height 23
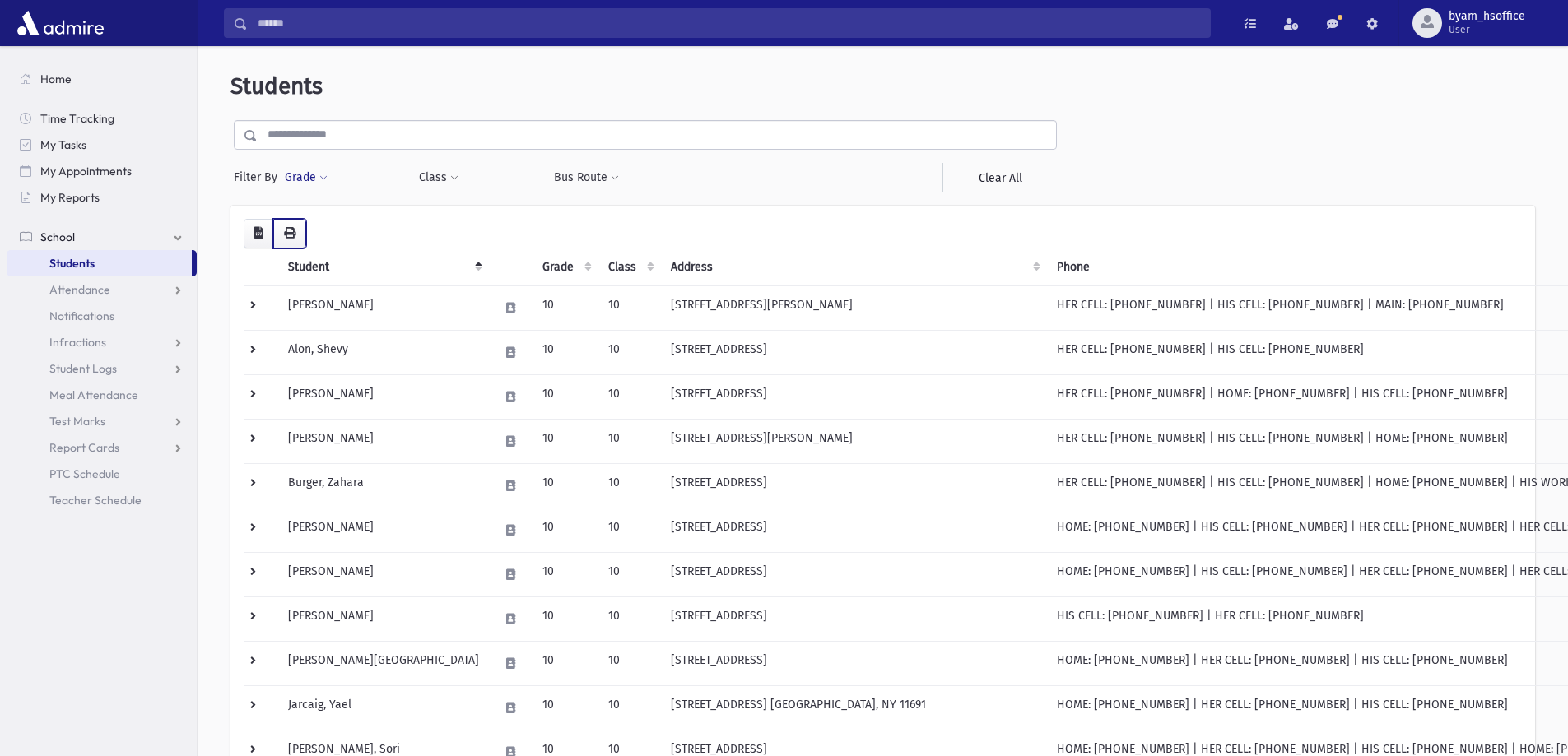
click at [289, 241] on button "button" at bounding box center [289, 233] width 33 height 30
click at [300, 166] on button "Grade" at bounding box center [305, 177] width 44 height 30
click at [325, 226] on span "×" at bounding box center [325, 225] width 14 height 14
select select
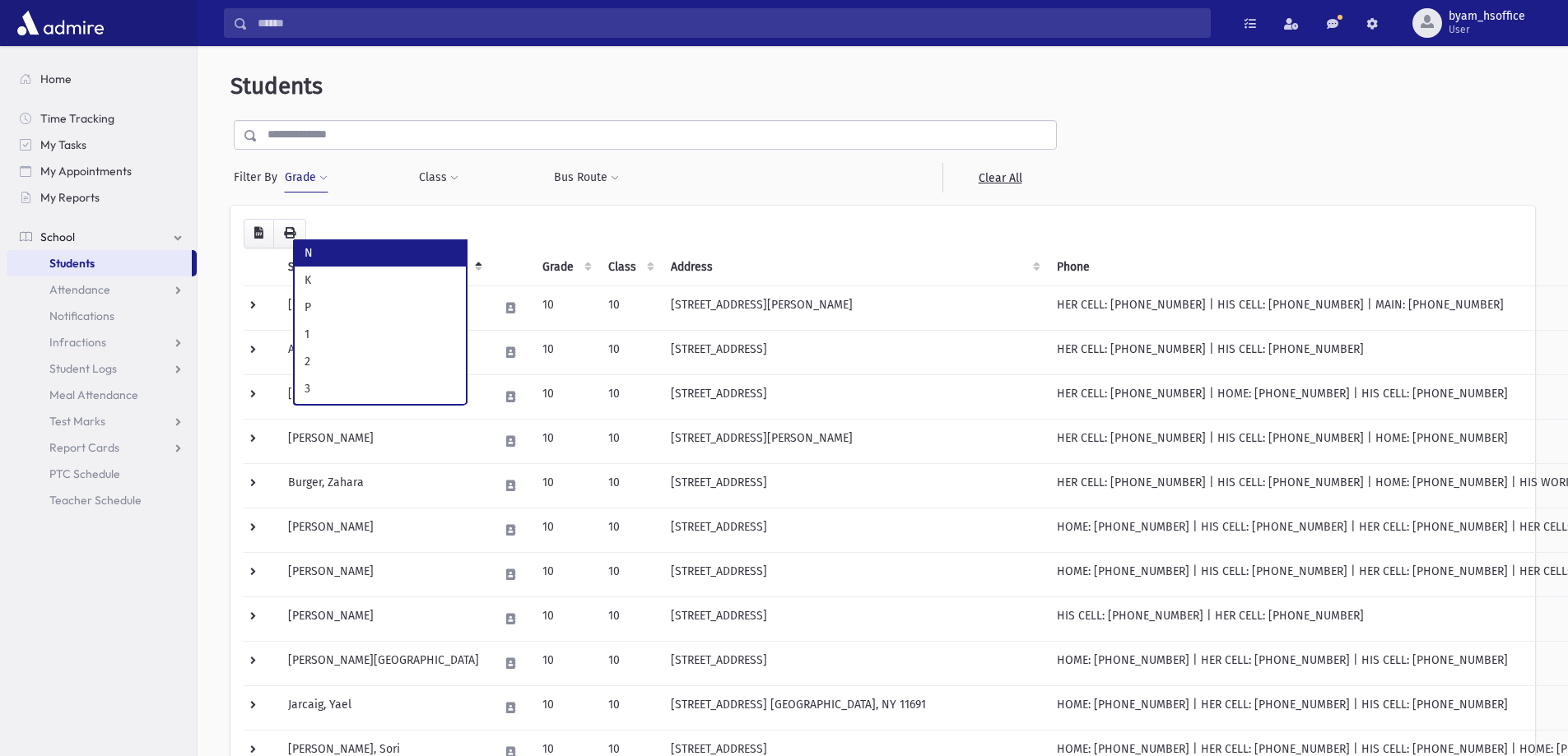
click at [304, 173] on button "Grade" at bounding box center [305, 177] width 44 height 30
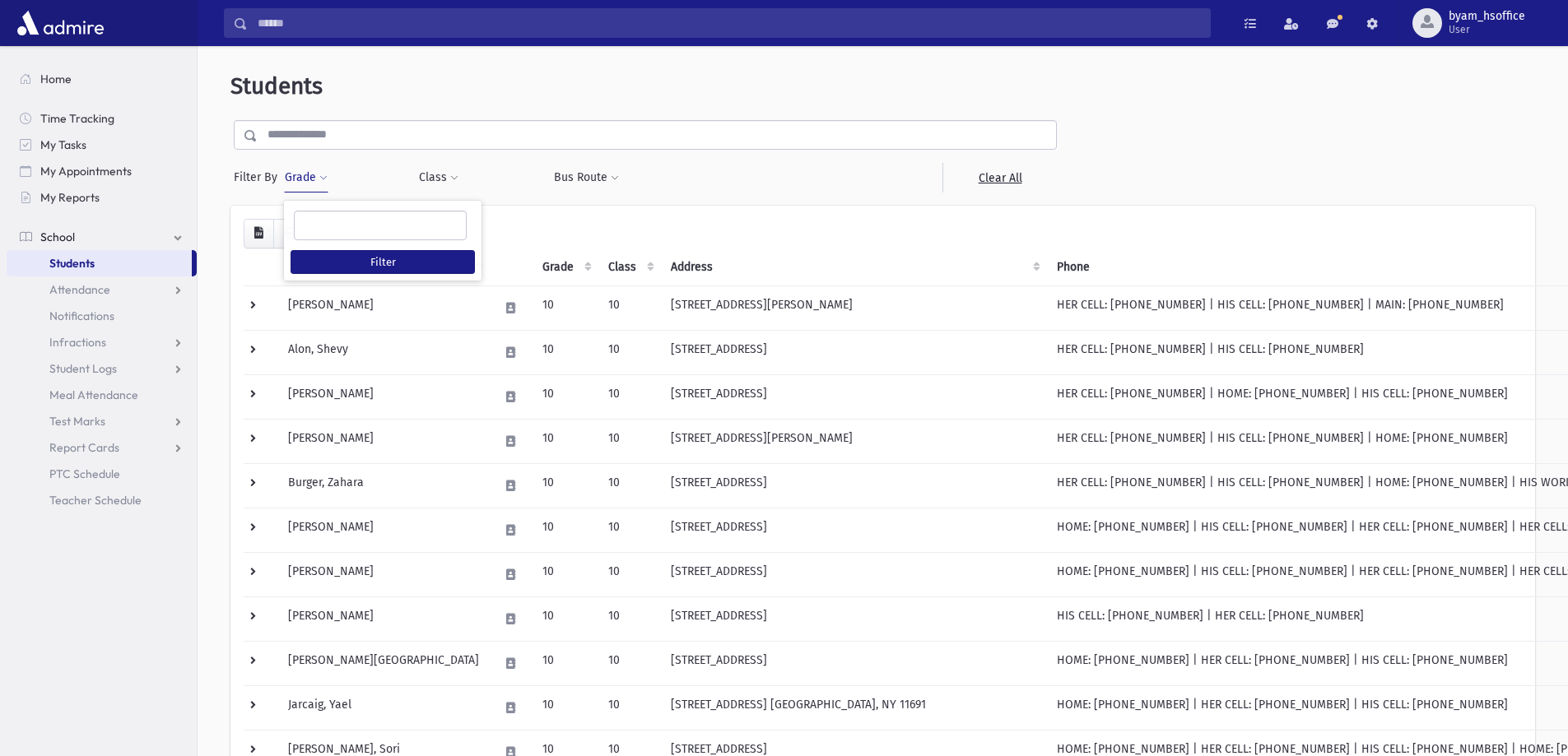
click at [323, 218] on ul at bounding box center [380, 223] width 171 height 24
type input "**"
select select "**"
click at [341, 263] on button "Filter" at bounding box center [383, 262] width 184 height 23
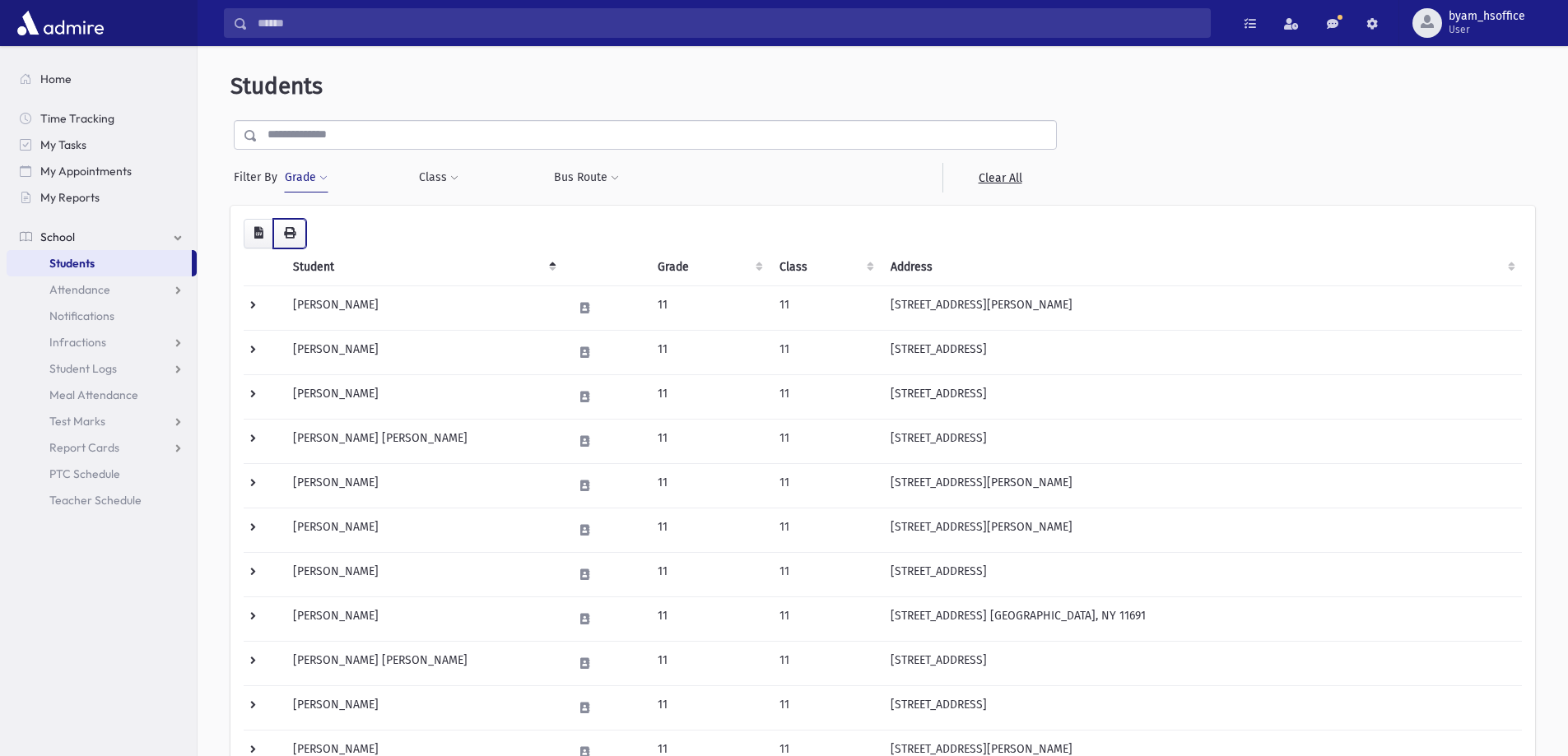
click at [288, 240] on button "button" at bounding box center [289, 233] width 33 height 30
click at [298, 173] on button "Grade" at bounding box center [305, 177] width 44 height 30
click at [321, 221] on span "×" at bounding box center [324, 225] width 14 height 14
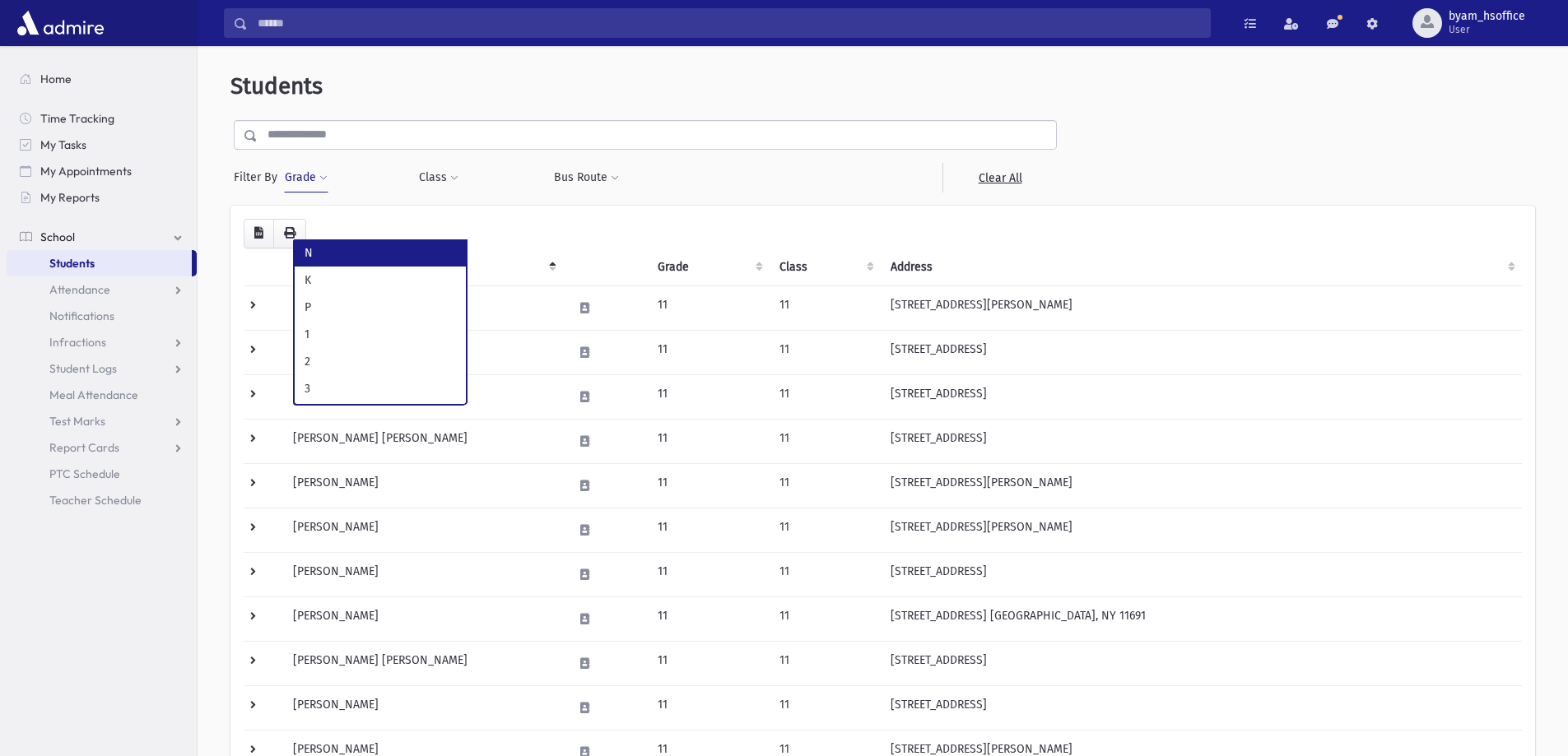
click at [312, 188] on button "Grade" at bounding box center [305, 177] width 44 height 30
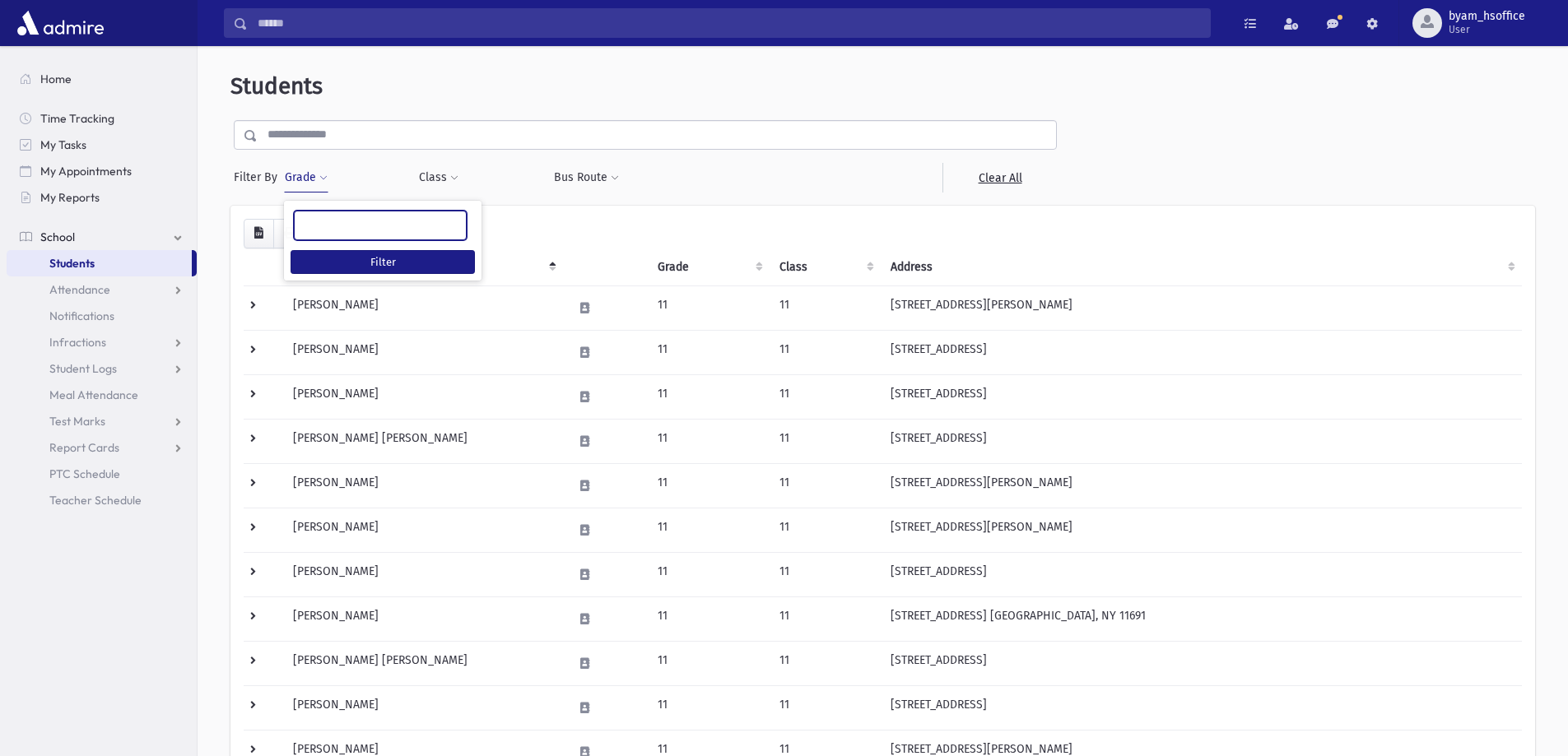
click at [324, 225] on ul at bounding box center [380, 223] width 171 height 24
type input "**"
select select "**"
click at [374, 266] on button "Filter" at bounding box center [383, 262] width 184 height 23
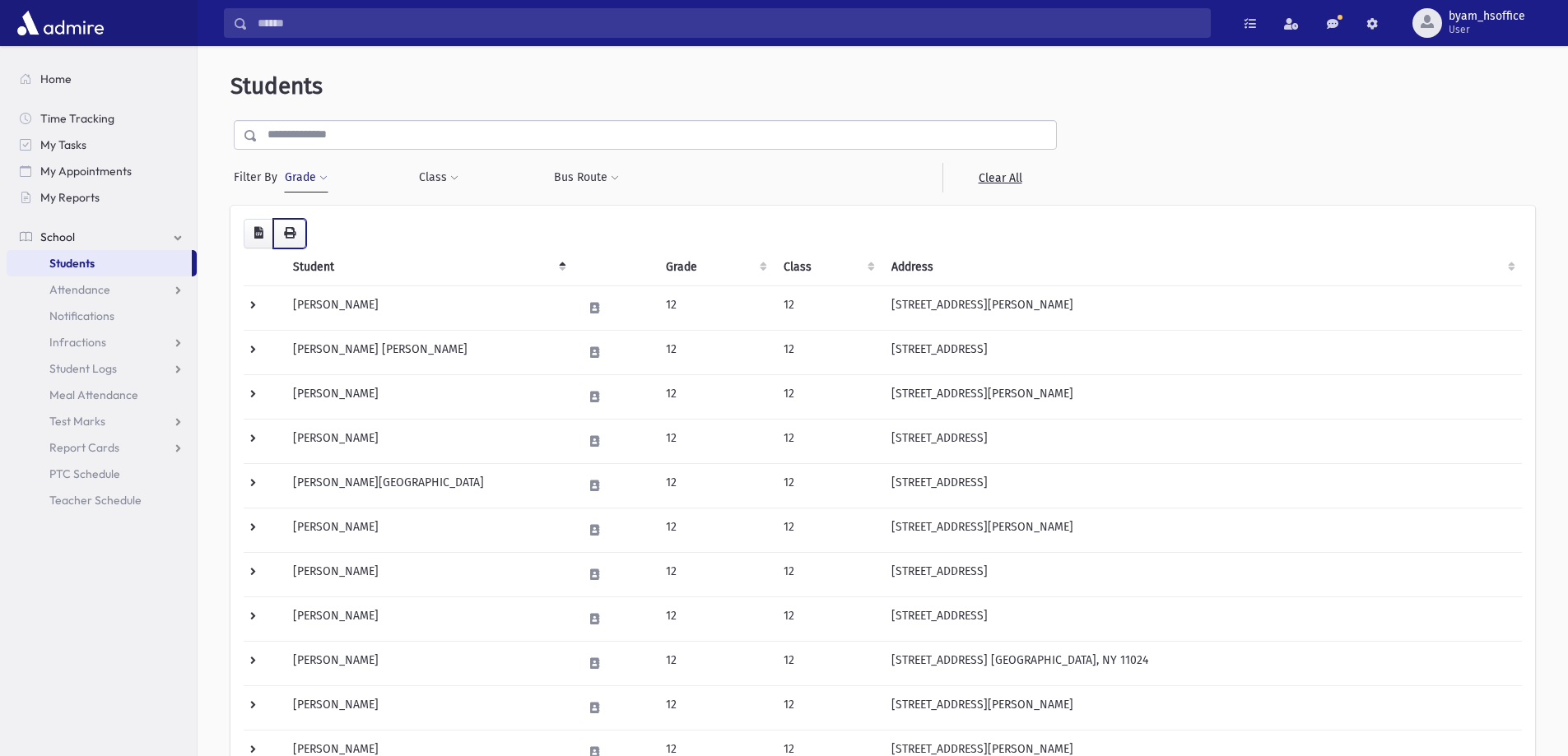
click at [294, 223] on button "button" at bounding box center [289, 233] width 33 height 30
click at [297, 186] on button "Grade" at bounding box center [305, 177] width 44 height 30
click at [329, 226] on span "×" at bounding box center [324, 225] width 14 height 14
select select
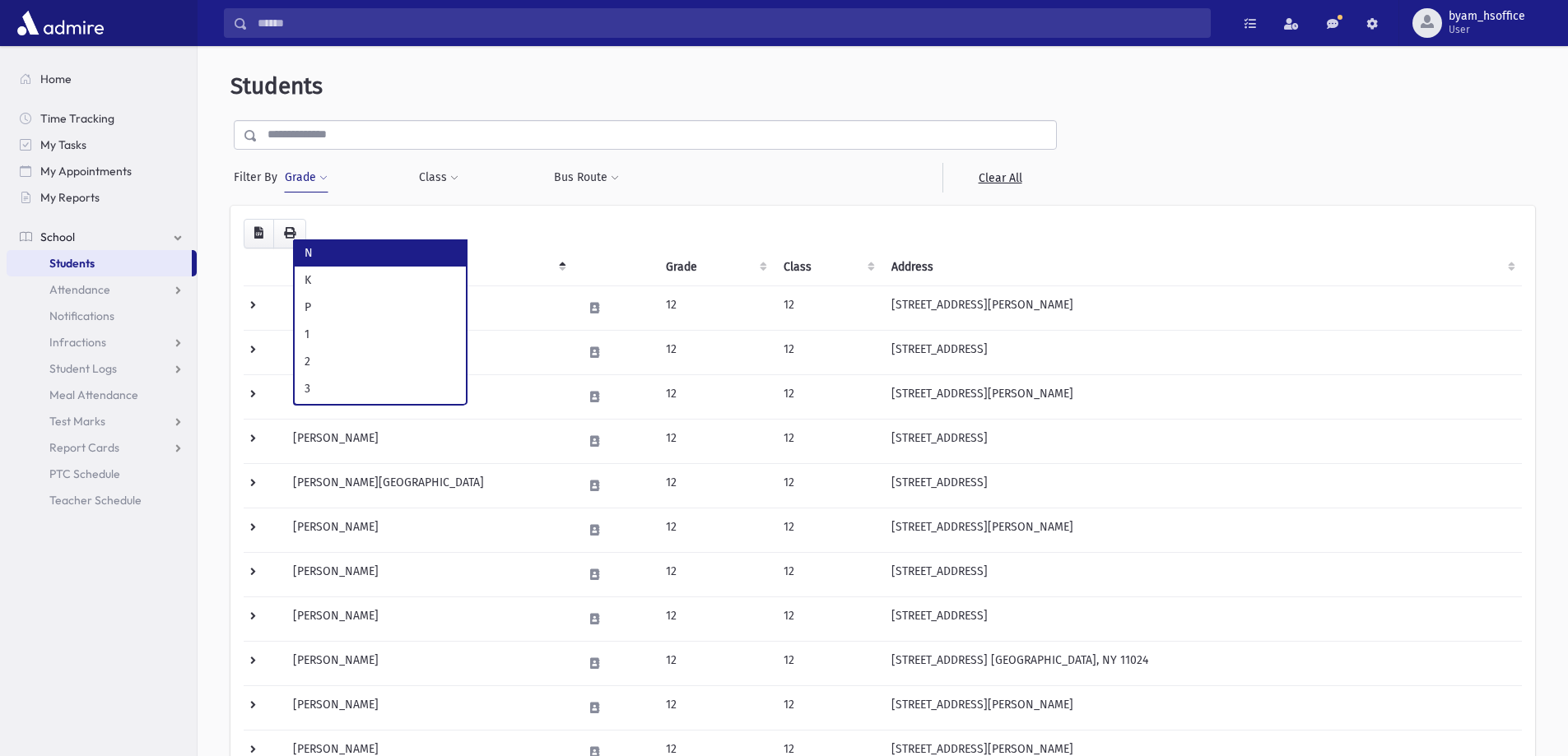
click at [291, 174] on button "Grade" at bounding box center [305, 177] width 44 height 30
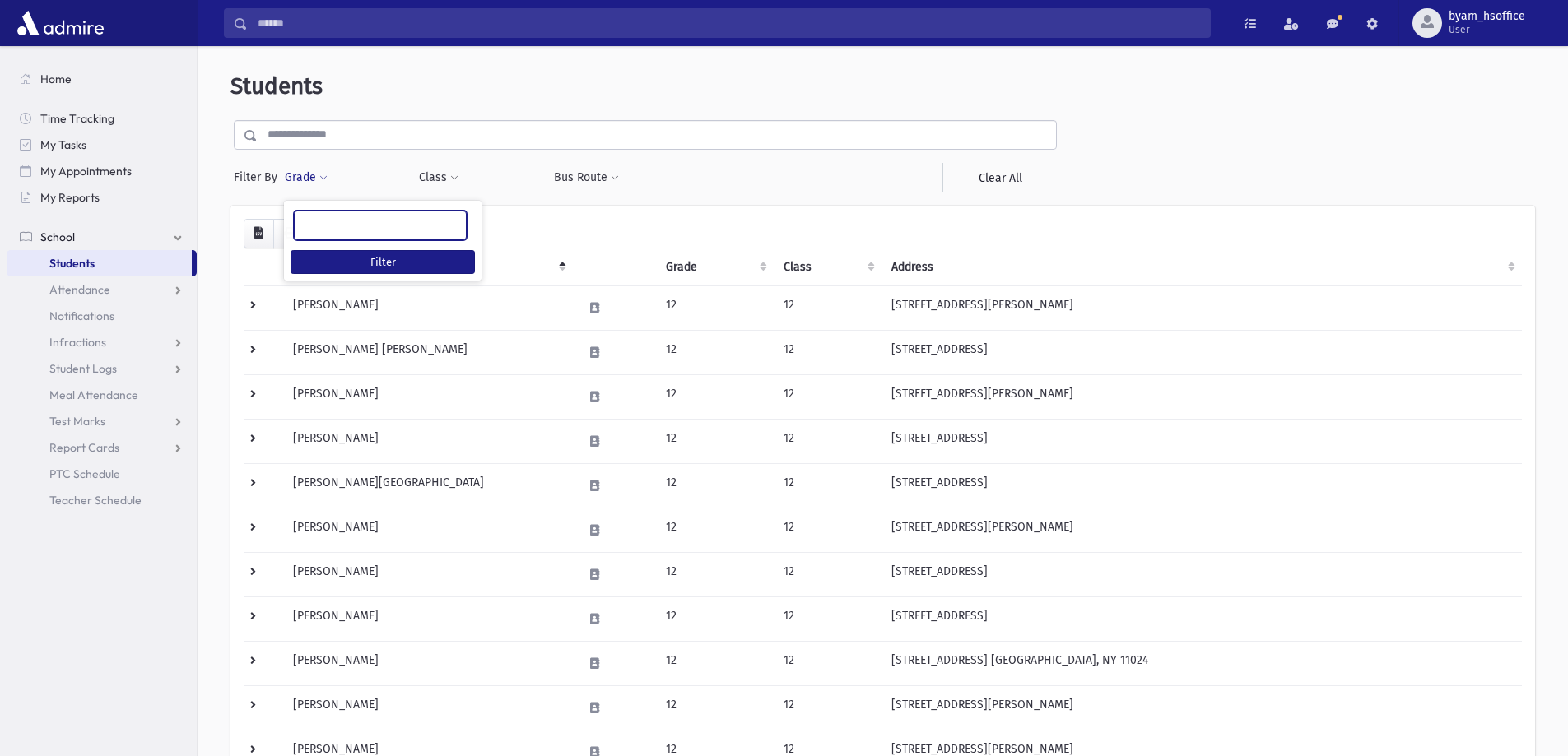
click at [338, 231] on ul at bounding box center [380, 223] width 171 height 24
type input "*"
select select "**"
click at [370, 256] on button "Filter" at bounding box center [383, 262] width 184 height 23
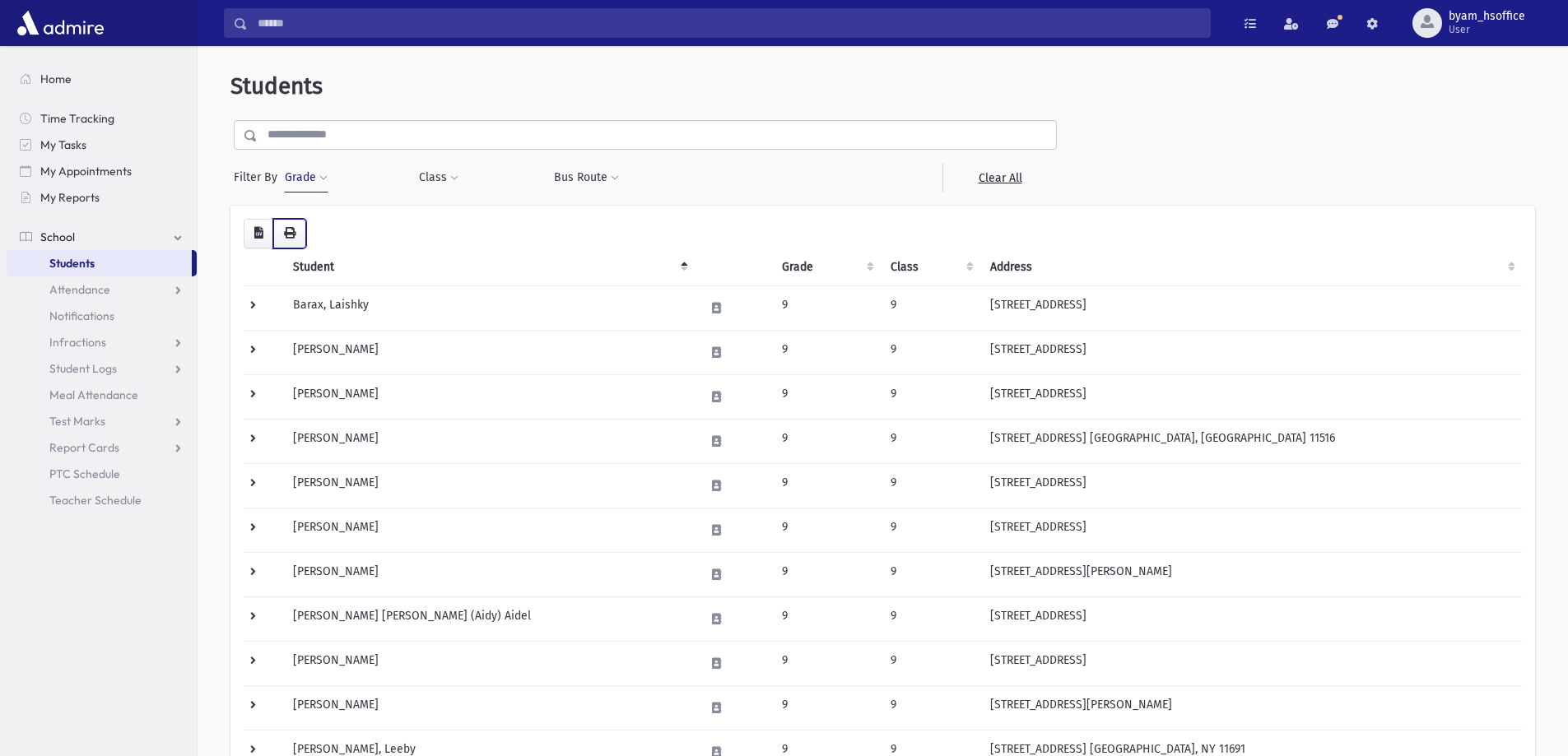
click at [280, 238] on button "button" at bounding box center [289, 233] width 33 height 30
click at [316, 183] on button "Grade" at bounding box center [305, 177] width 44 height 30
click at [321, 234] on li "× 9" at bounding box center [316, 225] width 33 height 19
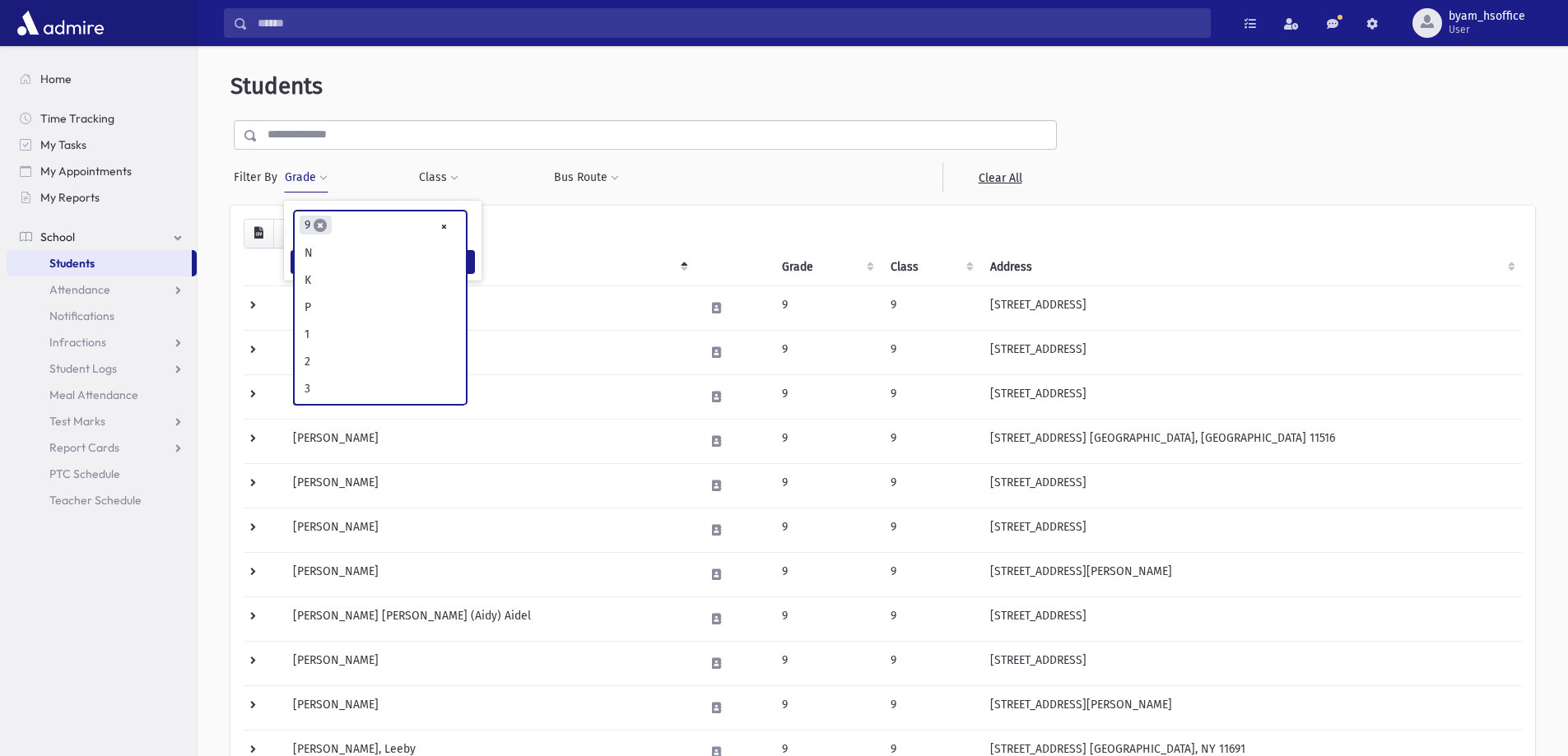
scroll to position [270, 0]
click at [325, 226] on span "×" at bounding box center [320, 225] width 14 height 14
select select
click at [313, 182] on button "Grade" at bounding box center [305, 177] width 44 height 30
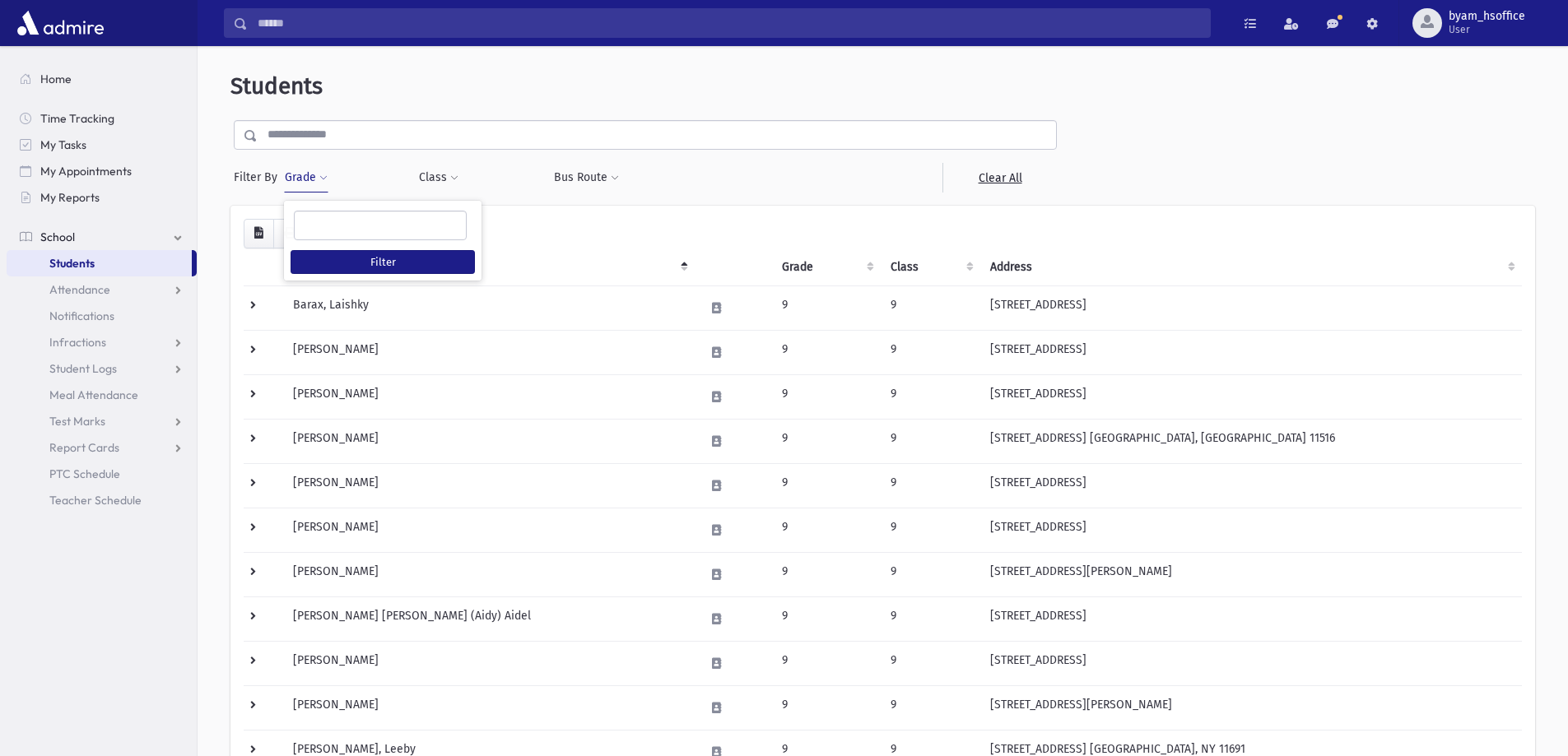
click at [334, 226] on ul at bounding box center [380, 223] width 171 height 24
type input "**"
select select "**"
click at [410, 265] on button "Filter" at bounding box center [383, 262] width 184 height 23
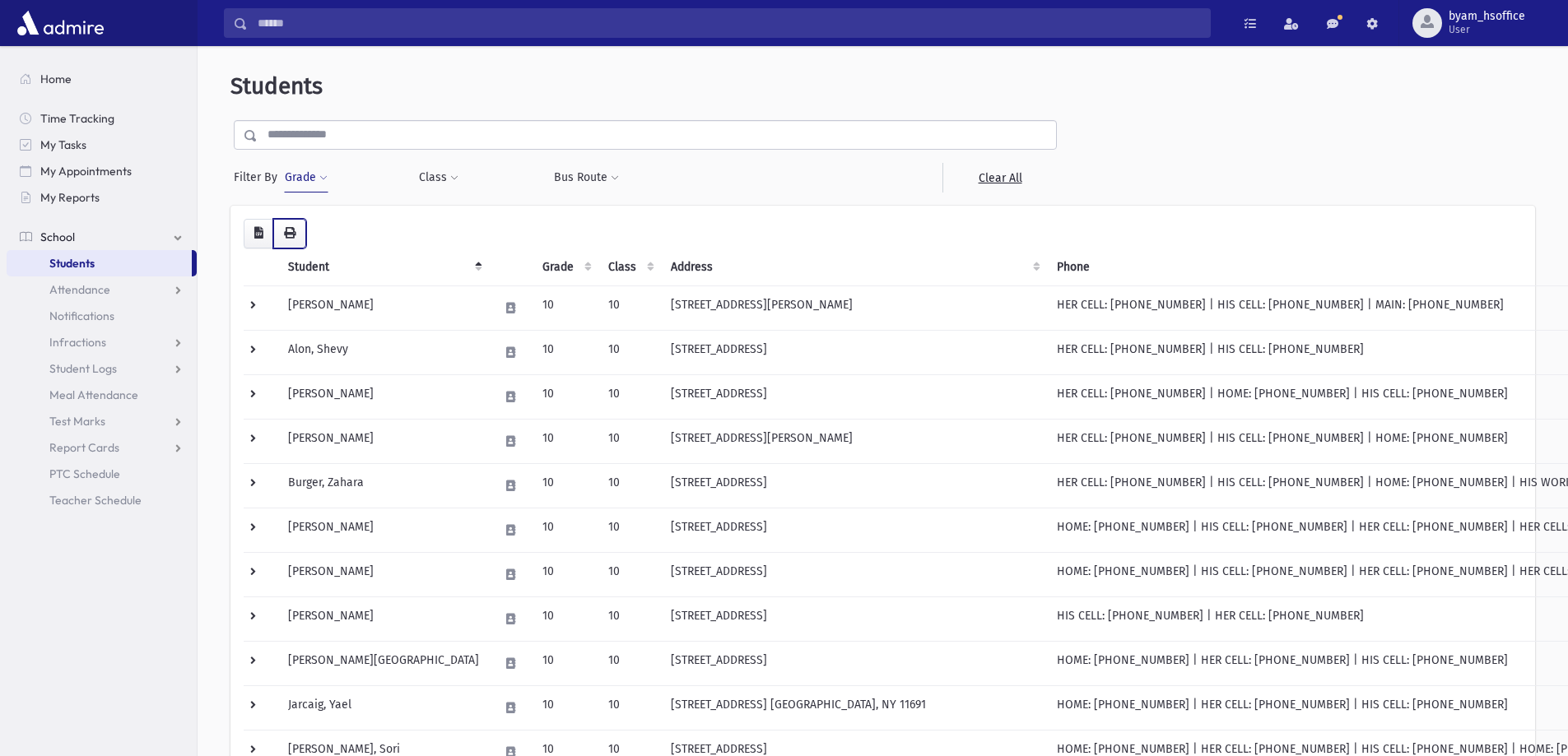
click at [294, 243] on button "button" at bounding box center [289, 233] width 33 height 30
click at [313, 180] on button "Grade" at bounding box center [305, 177] width 44 height 30
click at [356, 171] on div "Grade * * * * * * * * * ***** * * * ** ** ** × × 10 Filter" at bounding box center [343, 177] width 117 height 30
click at [282, 240] on button "button" at bounding box center [289, 233] width 33 height 30
click at [286, 175] on button "Grade" at bounding box center [305, 177] width 44 height 30
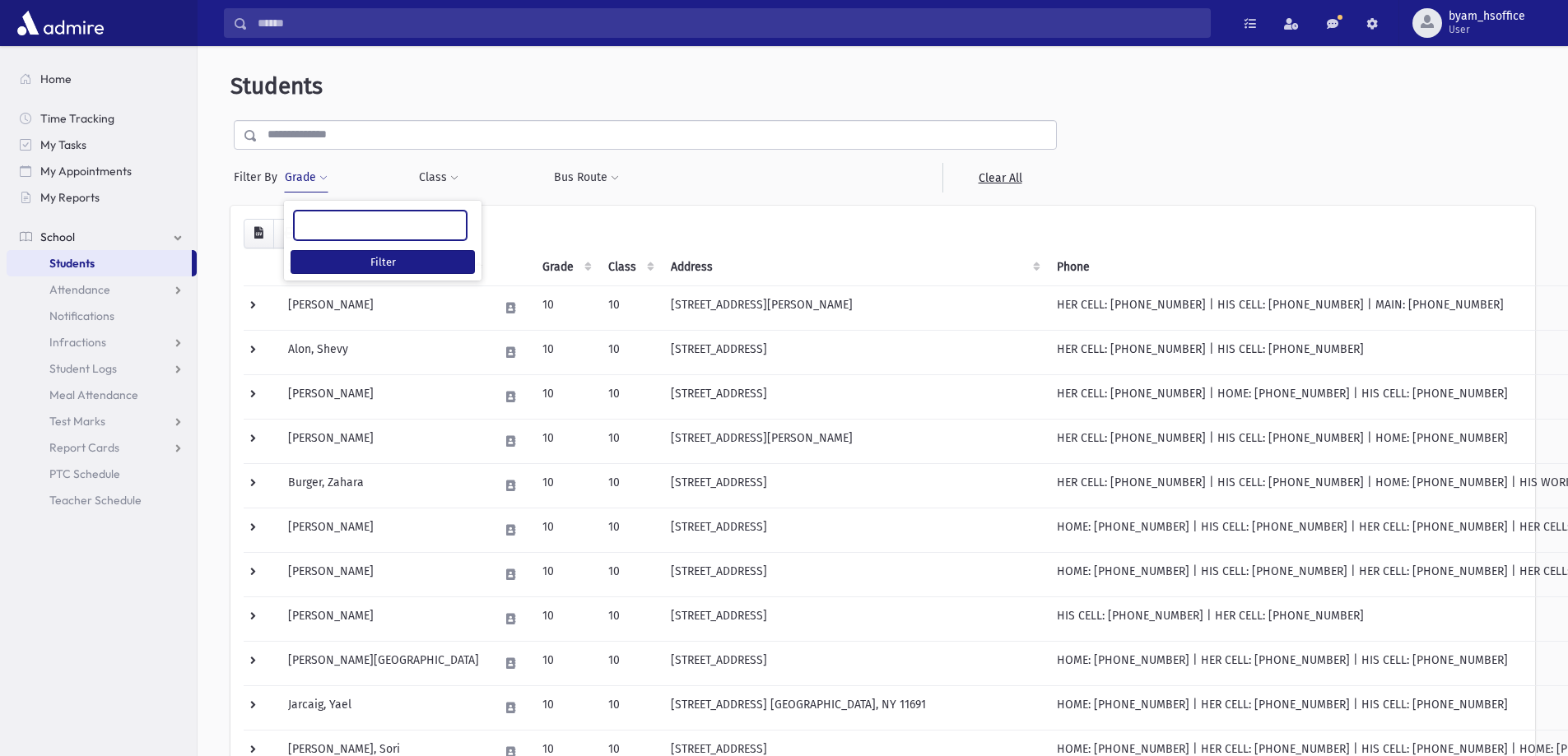
click at [328, 225] on ul at bounding box center [380, 223] width 171 height 24
type input "*"
select select "**"
type input "**"
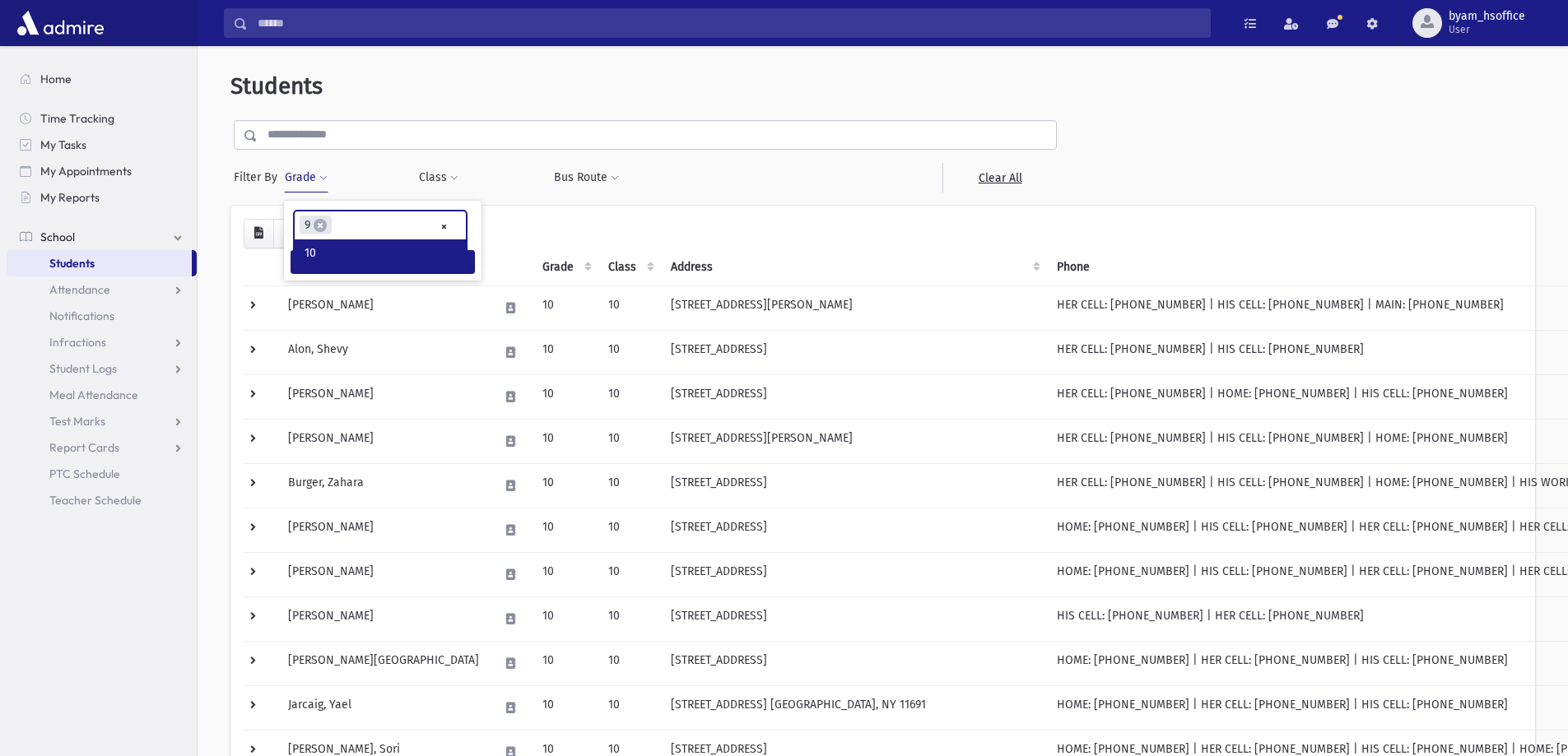
type input "*"
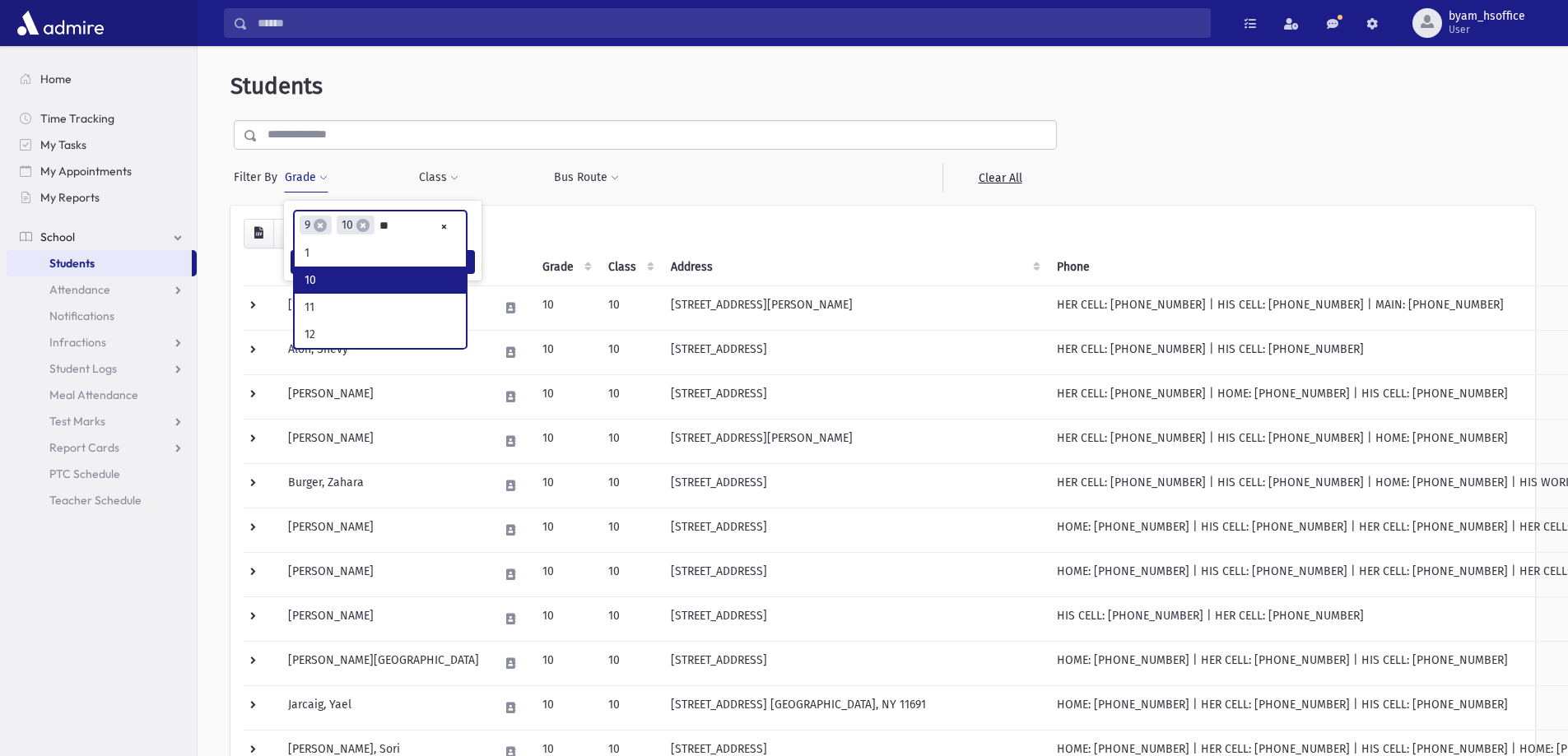
type input "**"
click at [340, 281] on button "Filter" at bounding box center [383, 285] width 184 height 23
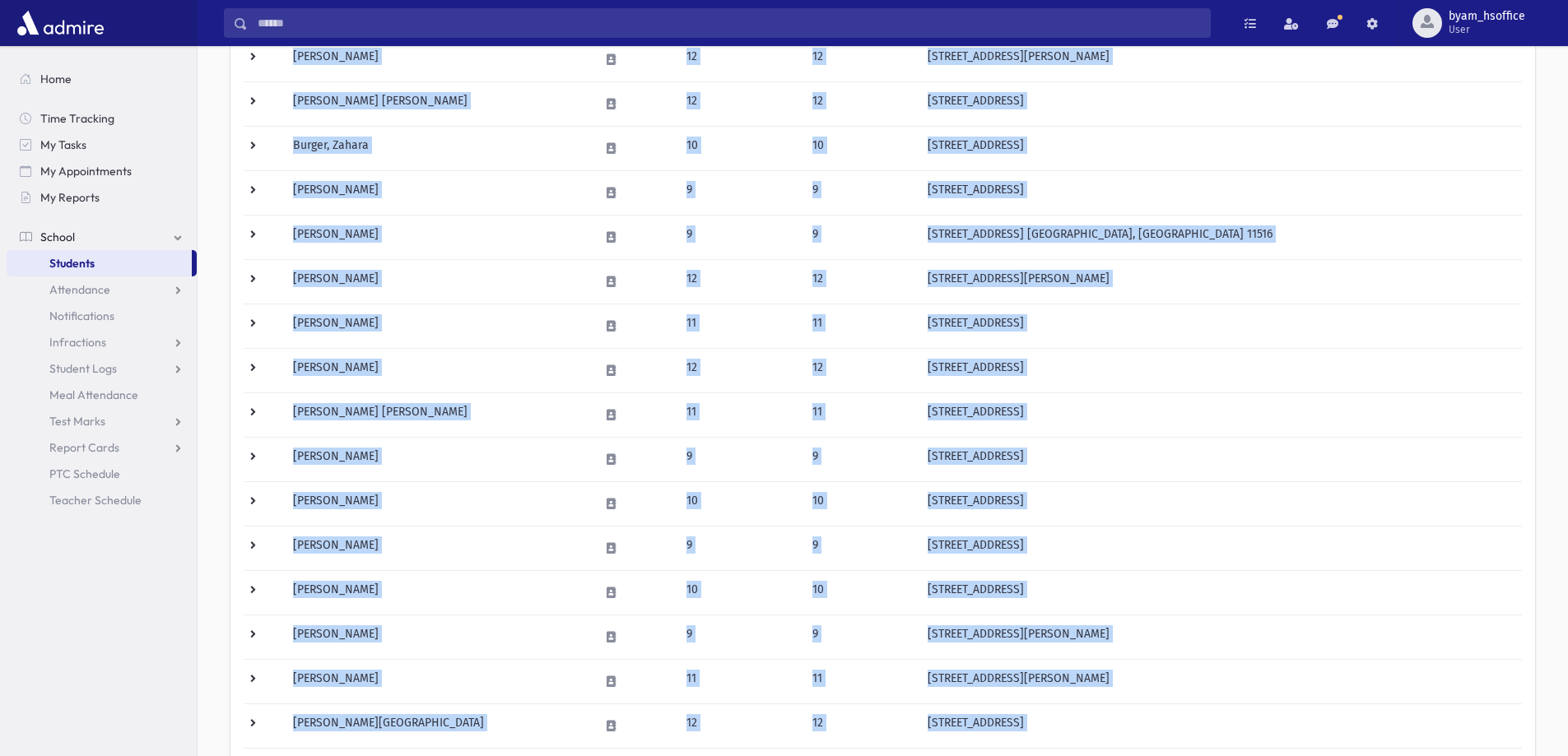
scroll to position [818, 0]
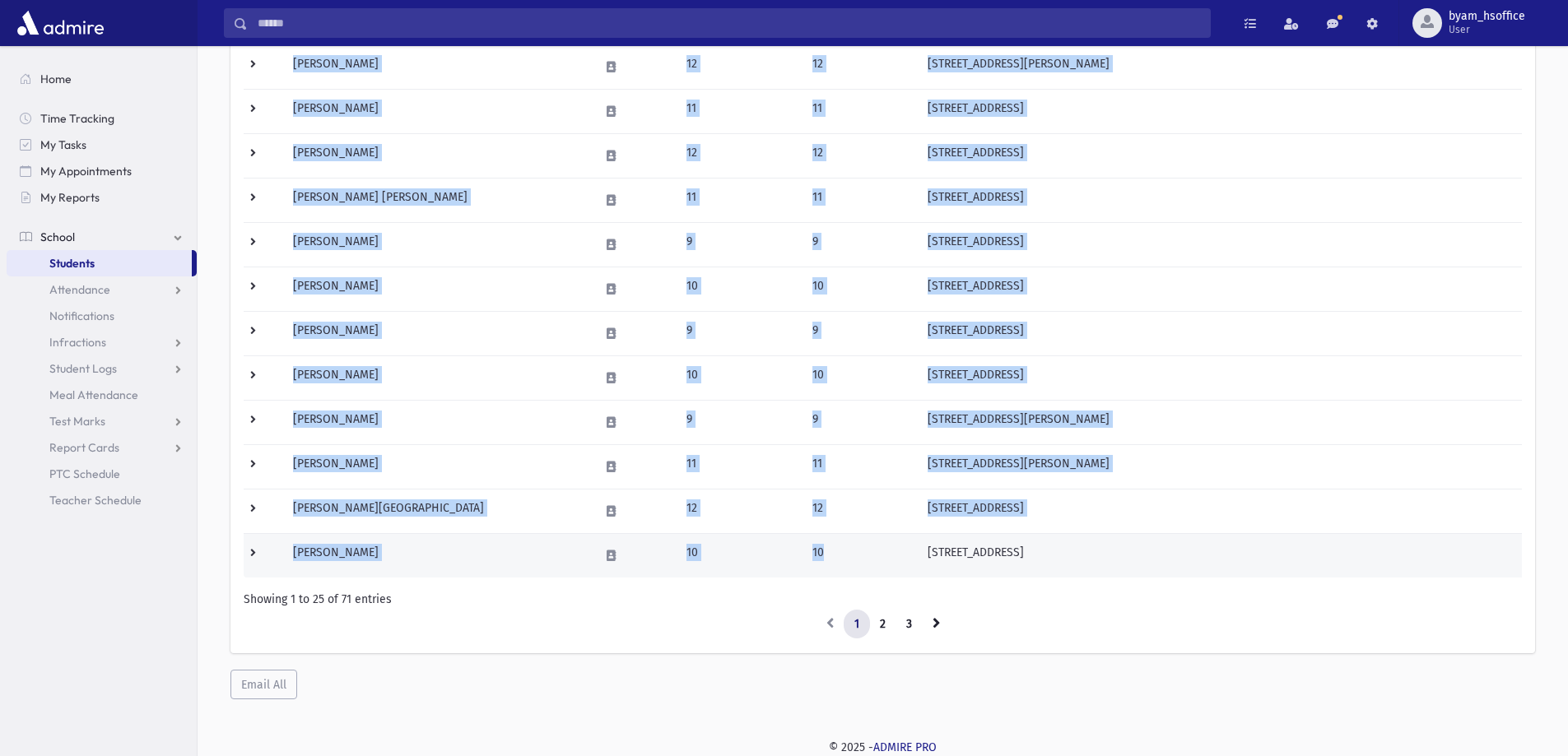
drag, startPoint x: 284, startPoint y: 288, endPoint x: 858, endPoint y: 540, distance: 626.9
click at [858, 540] on tbody "[PERSON_NAME] 10 10 [STREET_ADDRESS][PERSON_NAME] HER CELL: [PHONE_NUMBER] | HI…" at bounding box center [883, 23] width 1278 height 1111
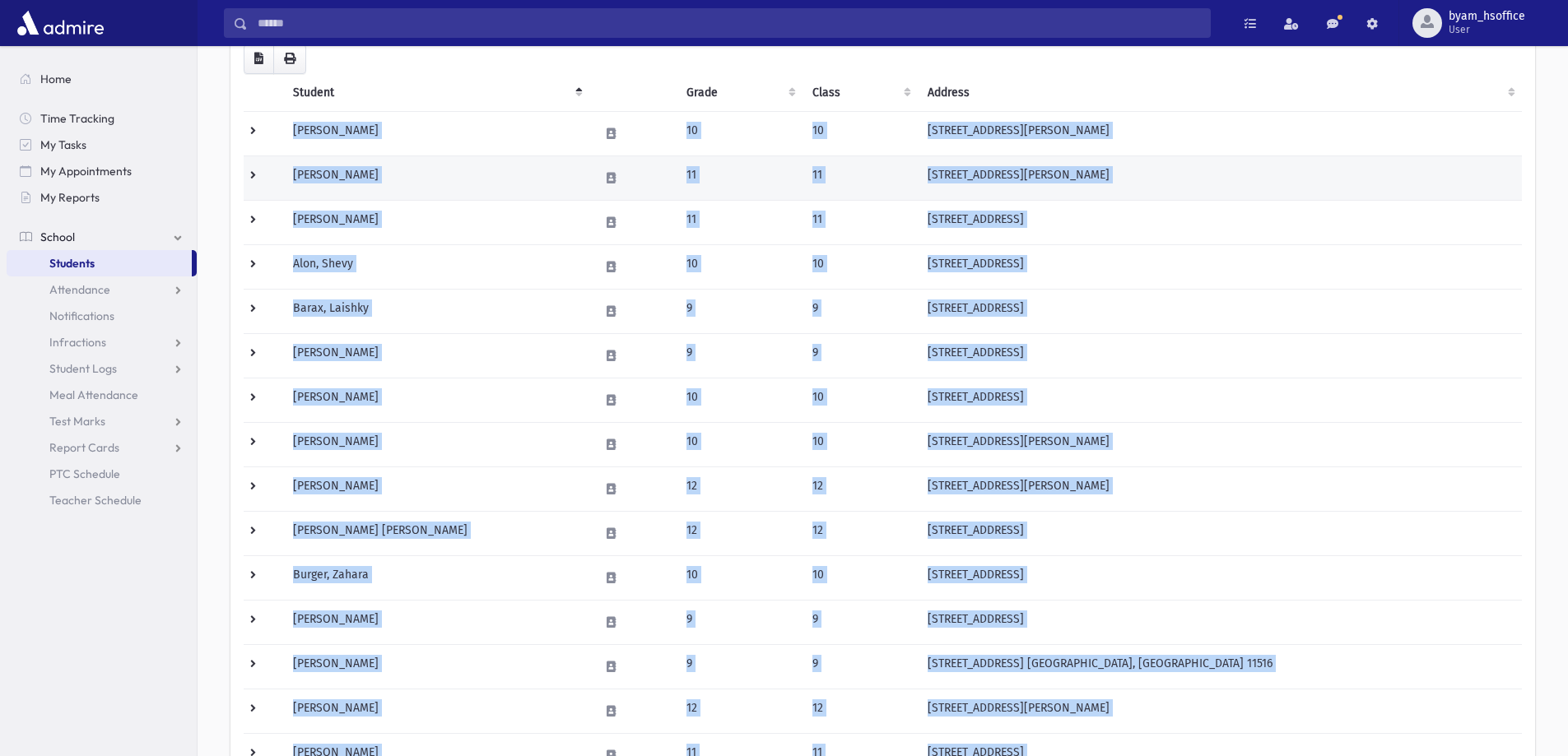
scroll to position [0, 0]
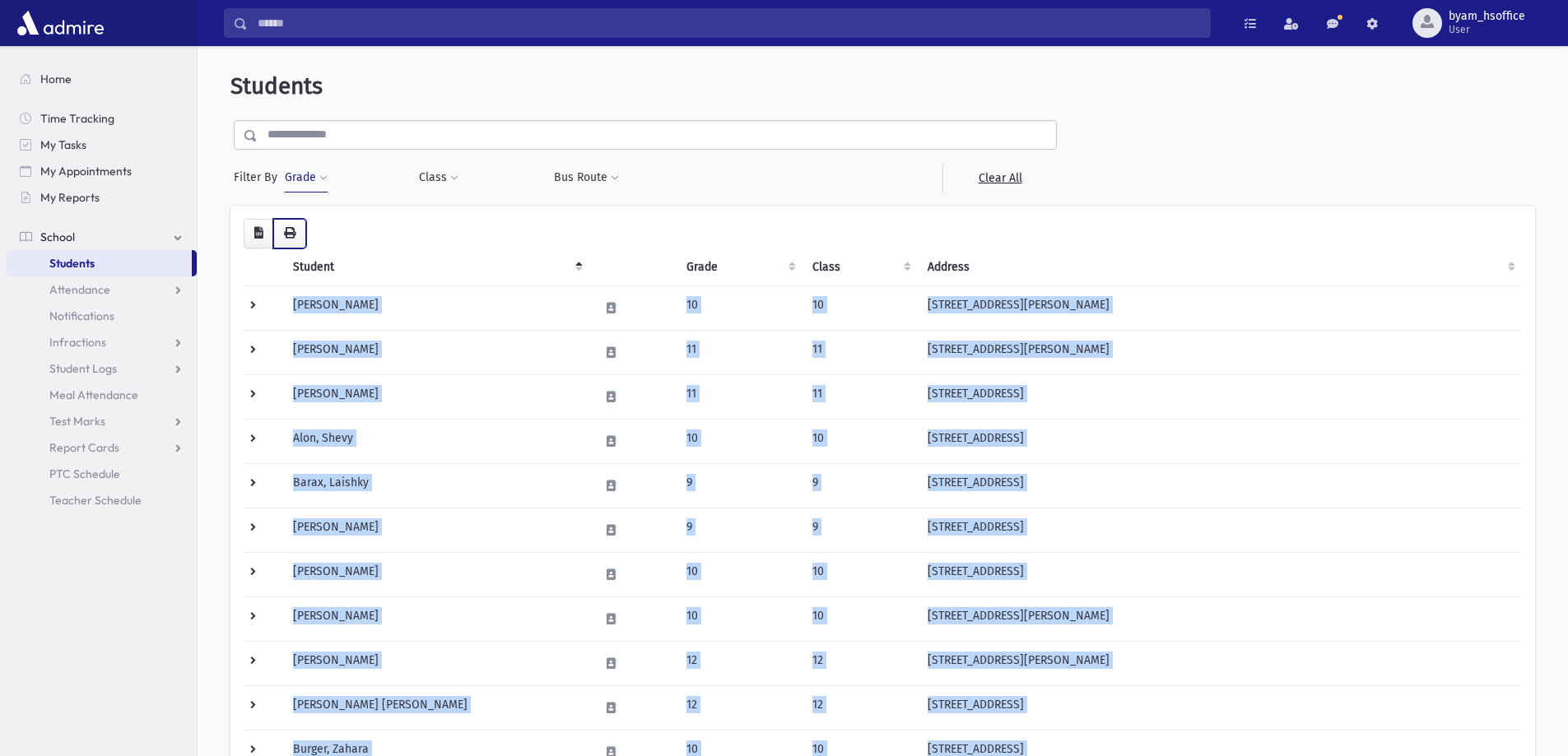
click at [285, 229] on icon "button" at bounding box center [289, 232] width 12 height 12
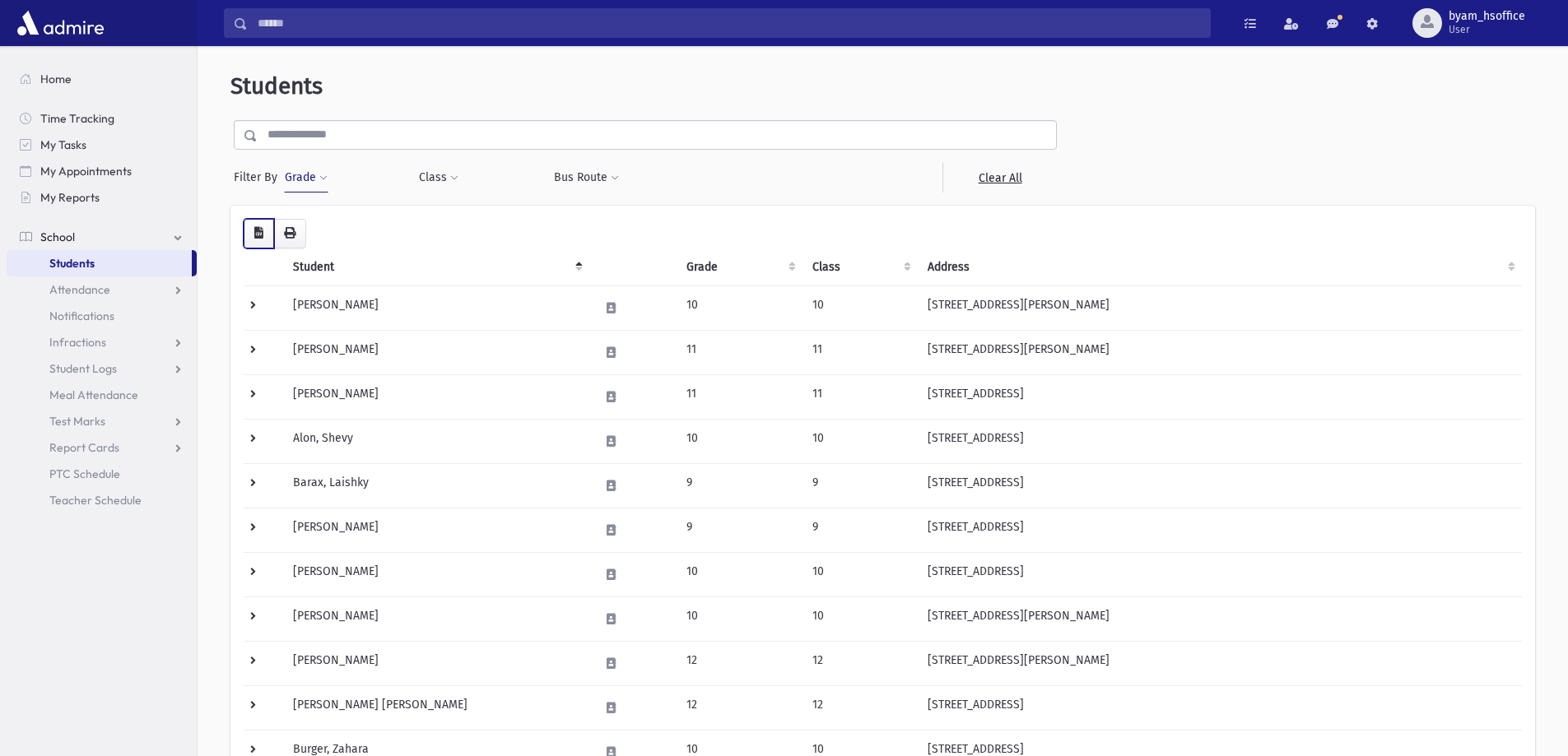
click at [271, 240] on button "button" at bounding box center [259, 233] width 31 height 30
